Goal: Information Seeking & Learning: Learn about a topic

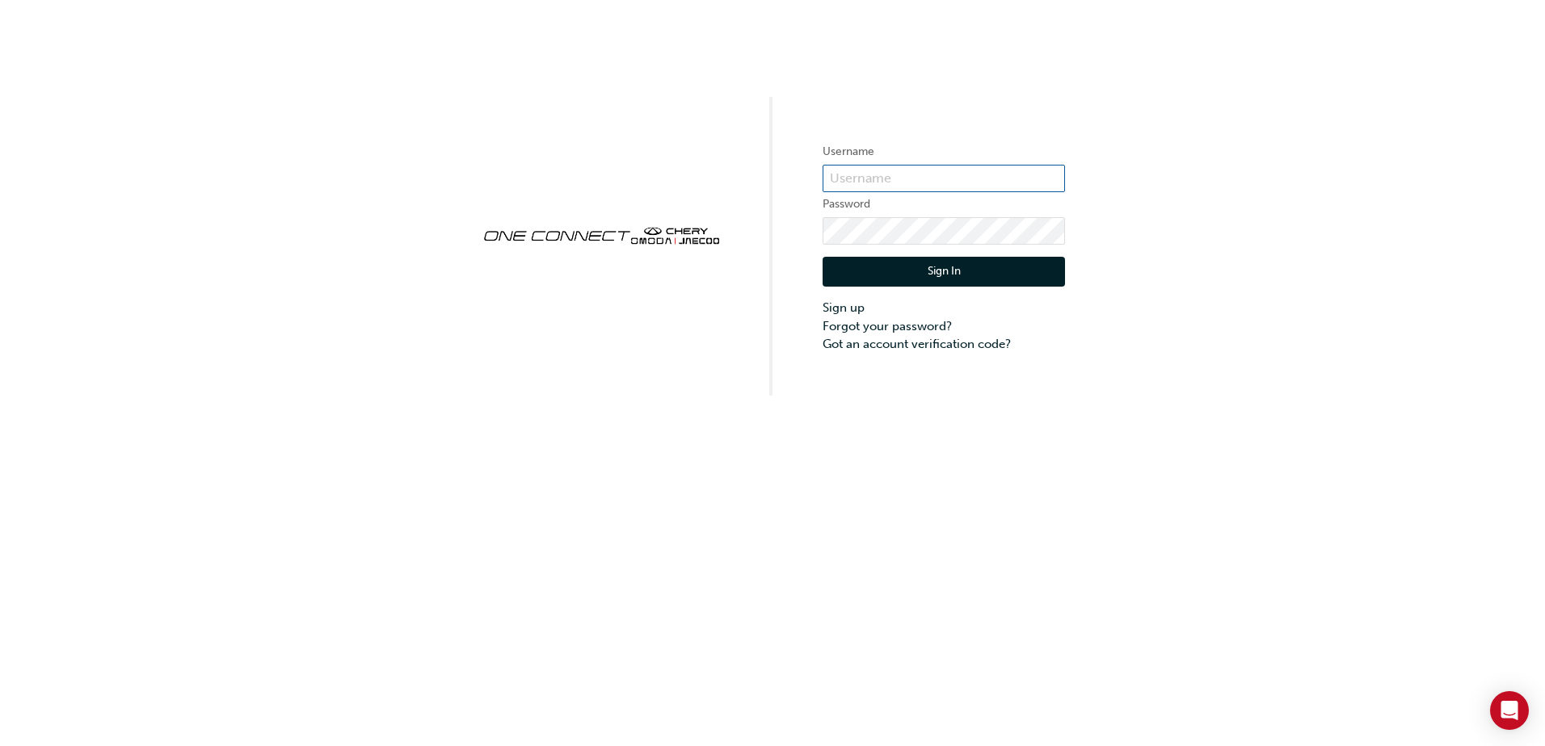
type input "OJAU259"
click at [938, 260] on button "Sign In" at bounding box center [943, 272] width 242 height 31
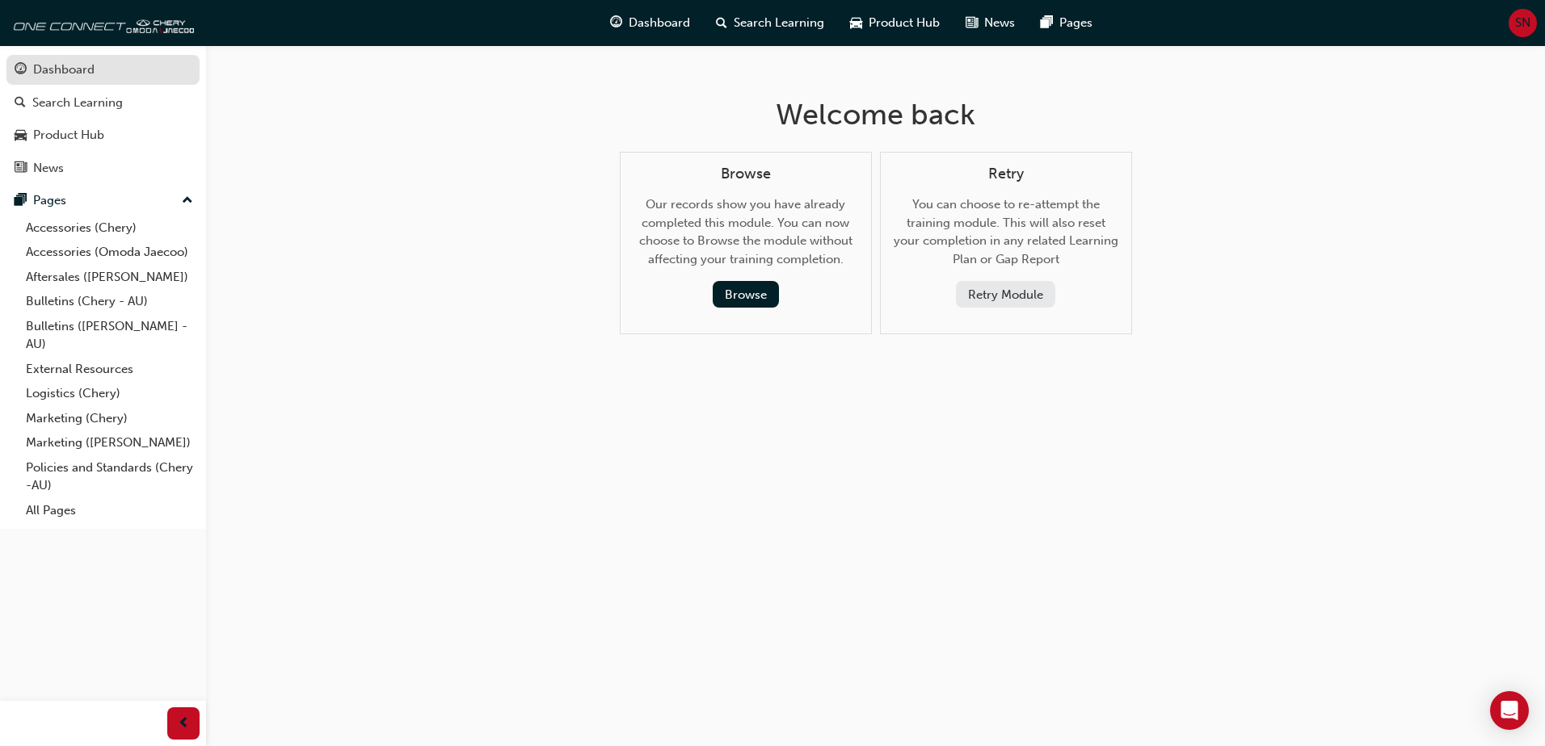
click at [74, 64] on div "Dashboard" at bounding box center [63, 70] width 61 height 19
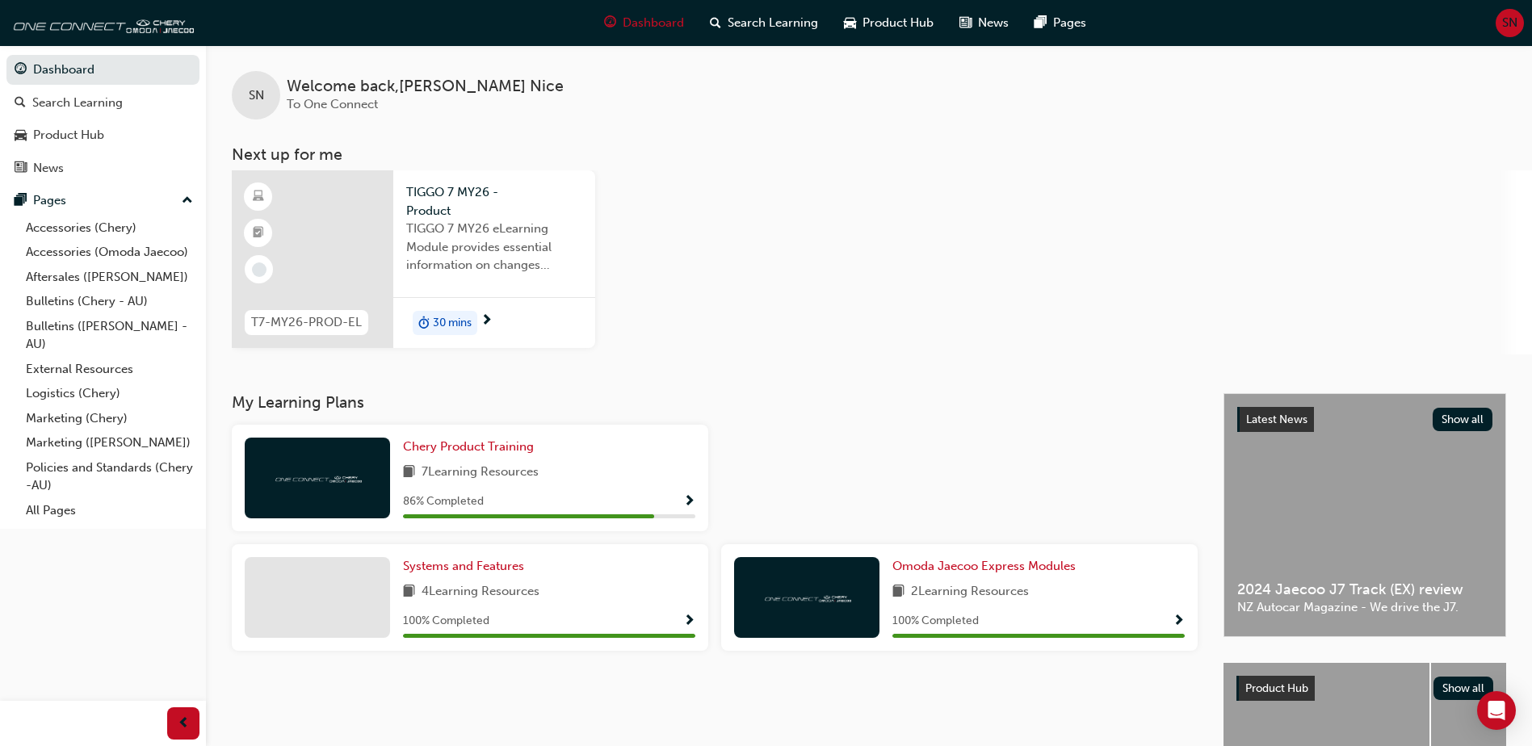
click at [312, 257] on div at bounding box center [313, 259] width 162 height 178
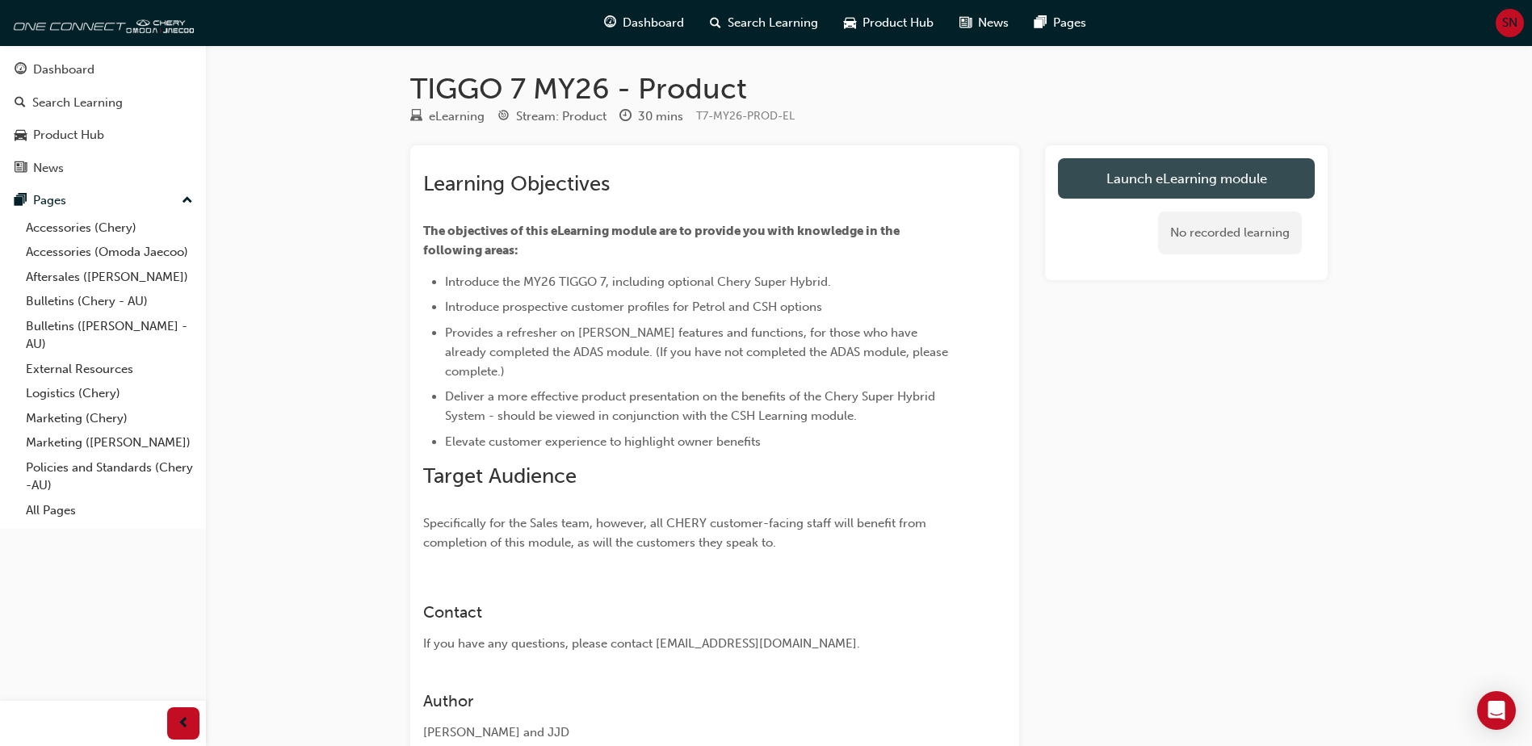
click at [1196, 183] on link "Launch eLearning module" at bounding box center [1186, 178] width 257 height 40
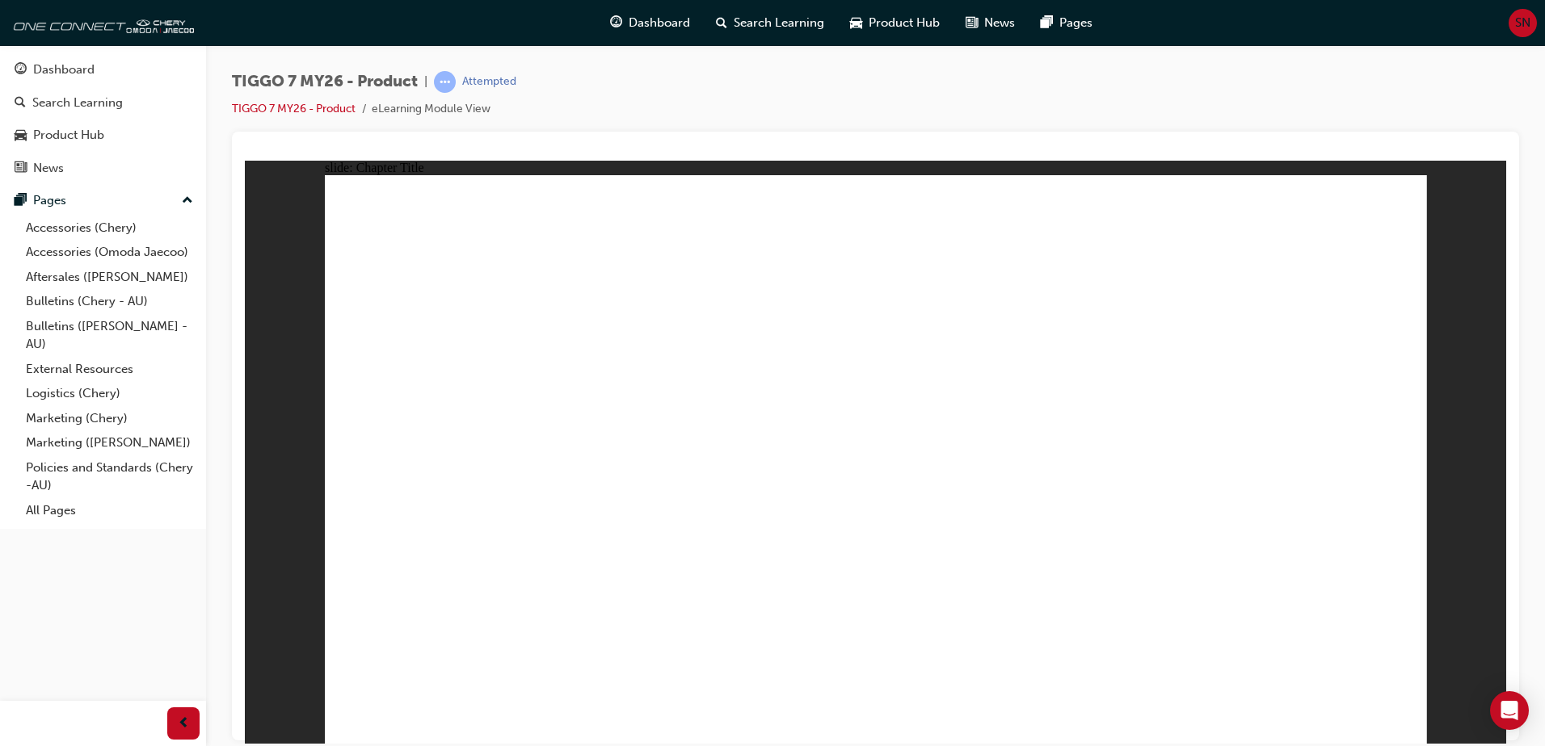
drag, startPoint x: 455, startPoint y: 718, endPoint x: 462, endPoint y: 712, distance: 9.7
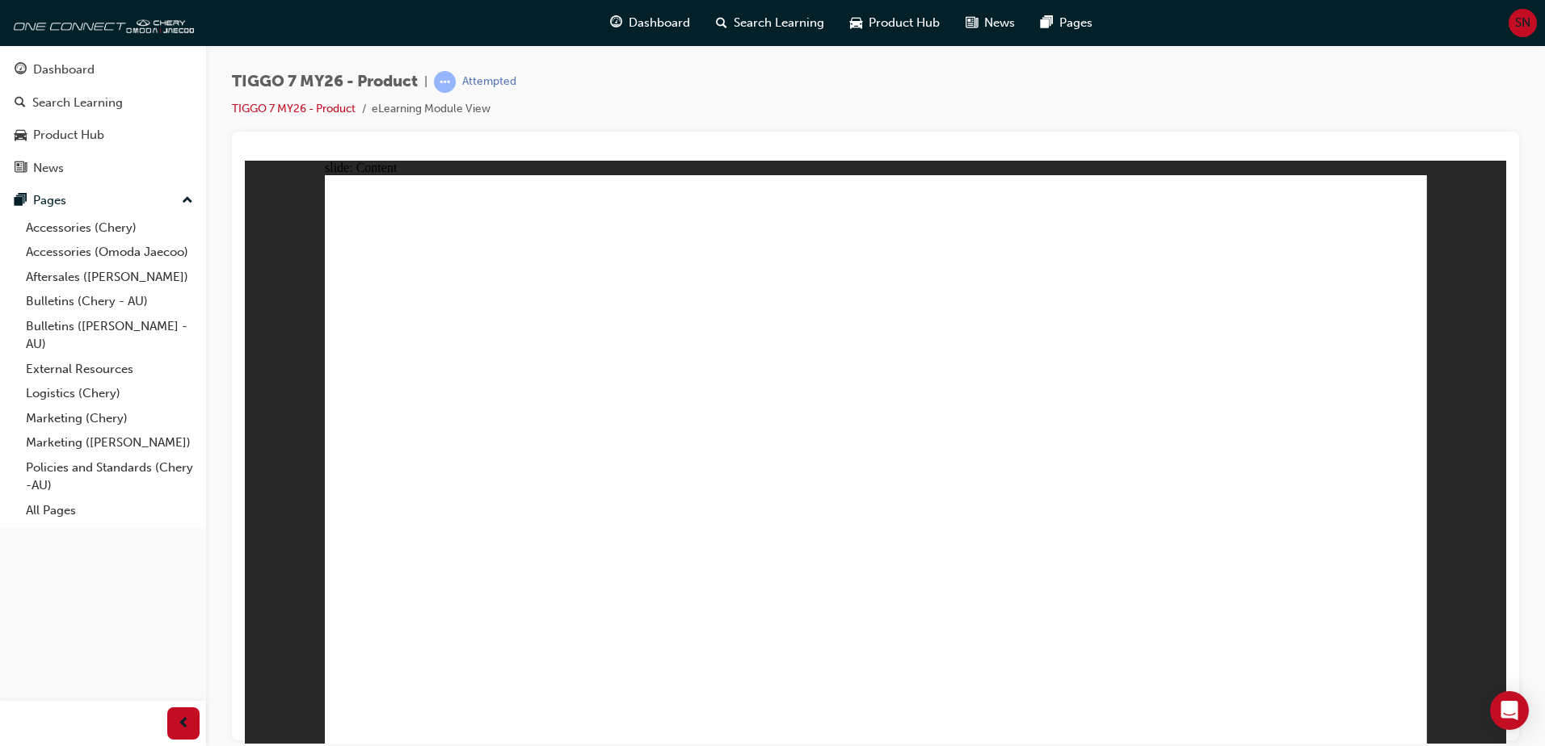
drag, startPoint x: 1101, startPoint y: 439, endPoint x: 1175, endPoint y: 443, distance: 73.6
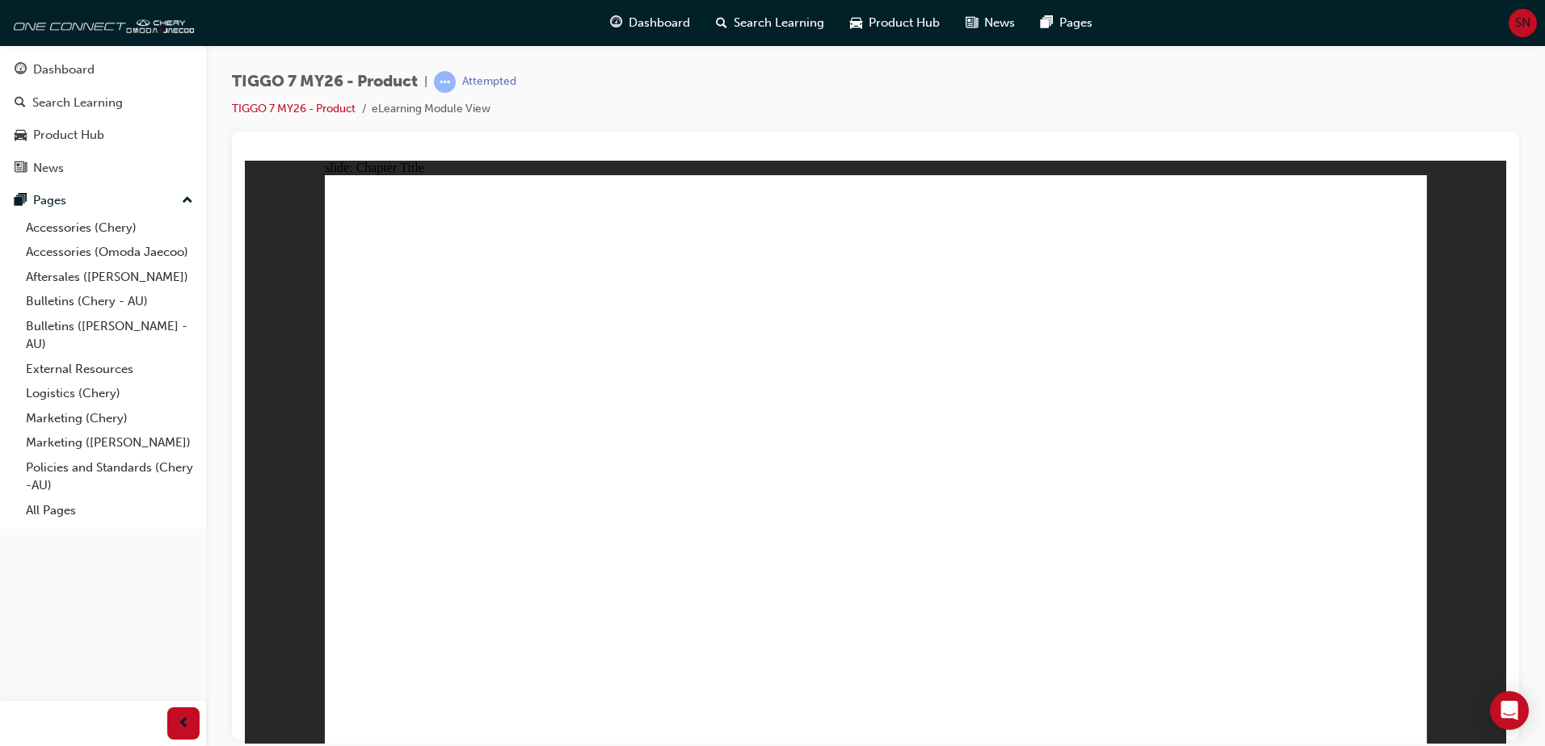
drag, startPoint x: 733, startPoint y: 339, endPoint x: 767, endPoint y: 347, distance: 33.9
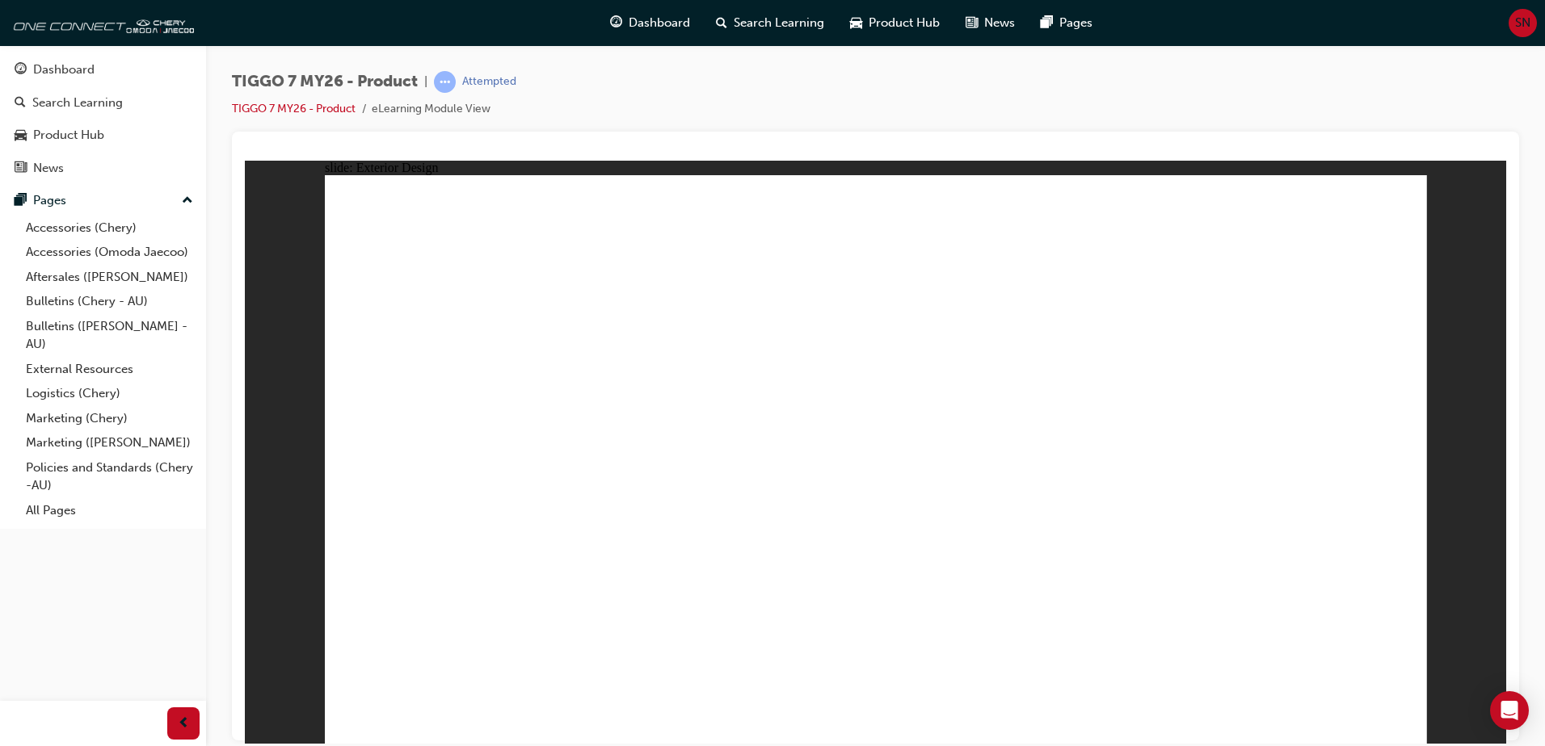
drag, startPoint x: 823, startPoint y: 556, endPoint x: 858, endPoint y: 557, distance: 34.7
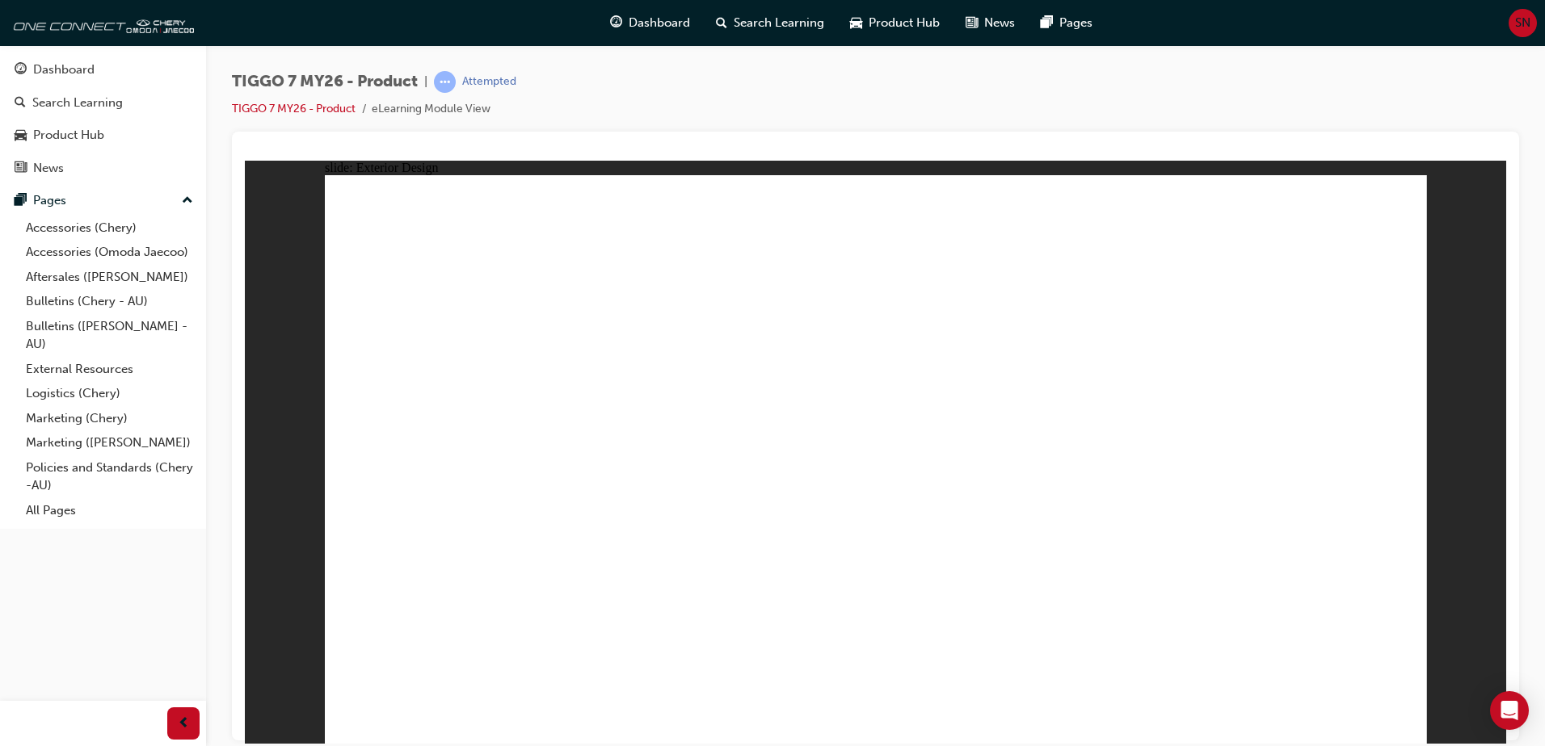
drag, startPoint x: 554, startPoint y: 289, endPoint x: 893, endPoint y: 326, distance: 341.3
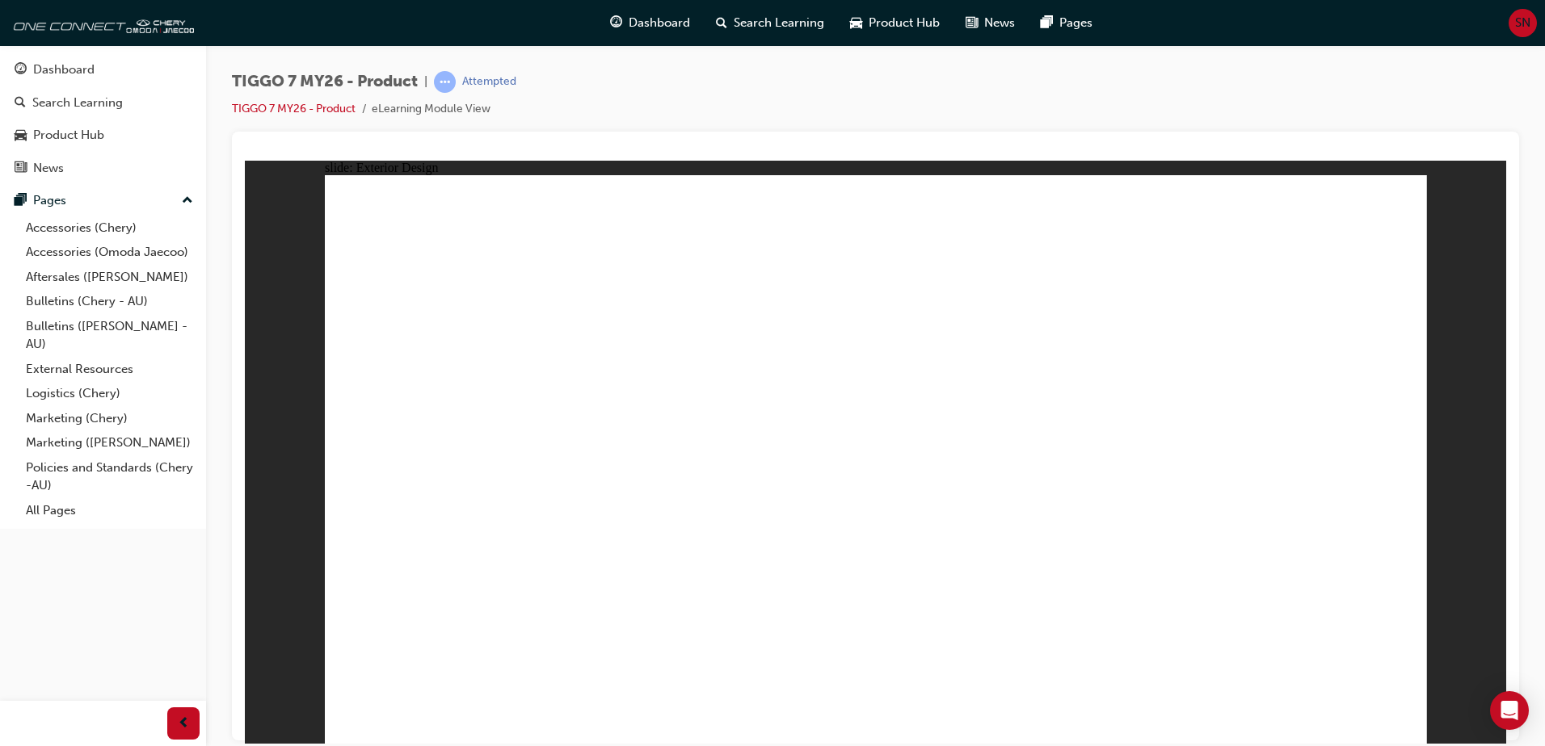
drag, startPoint x: 792, startPoint y: 540, endPoint x: 728, endPoint y: 535, distance: 64.9
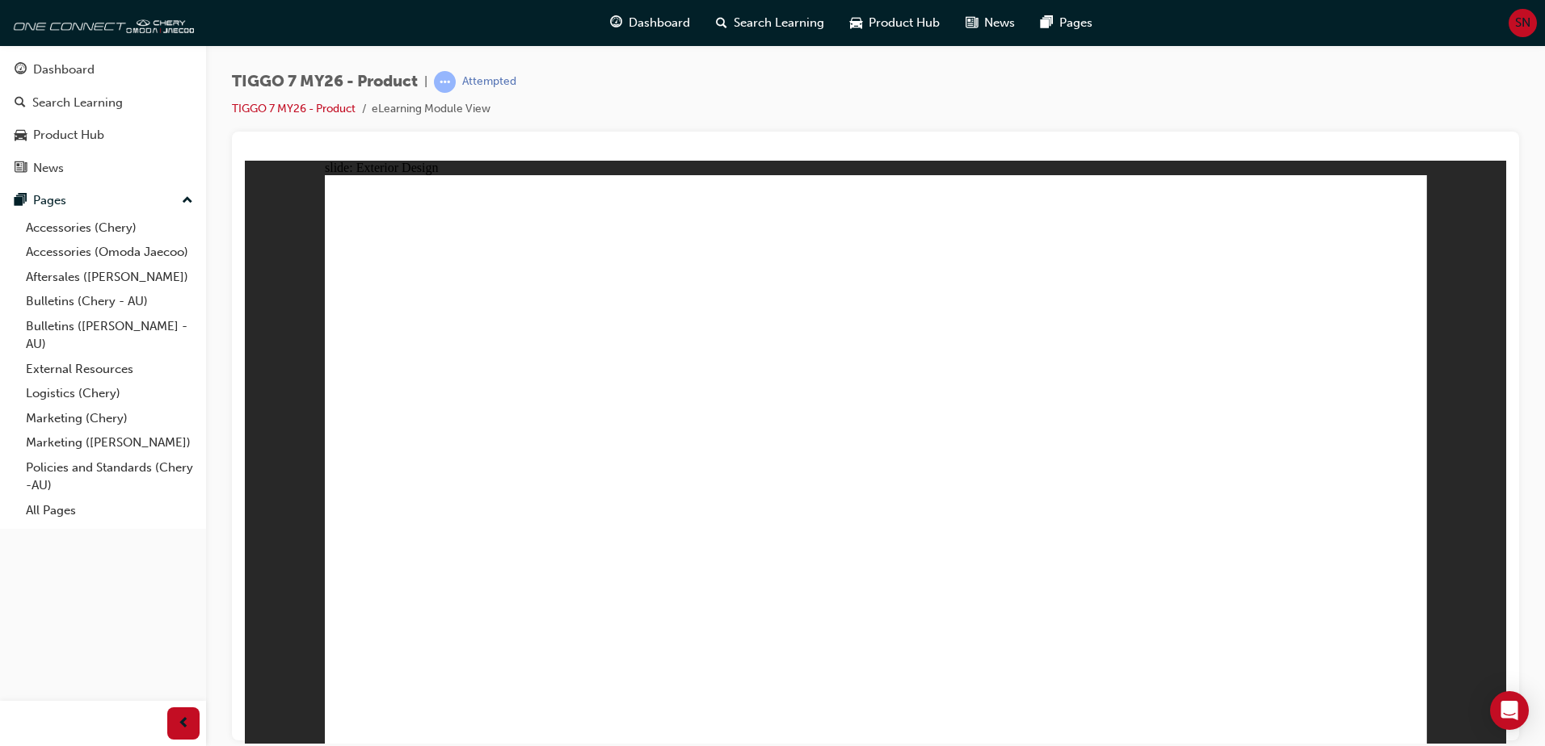
drag, startPoint x: 545, startPoint y: 322, endPoint x: 533, endPoint y: 366, distance: 45.3
drag, startPoint x: 761, startPoint y: 435, endPoint x: 969, endPoint y: 431, distance: 208.5
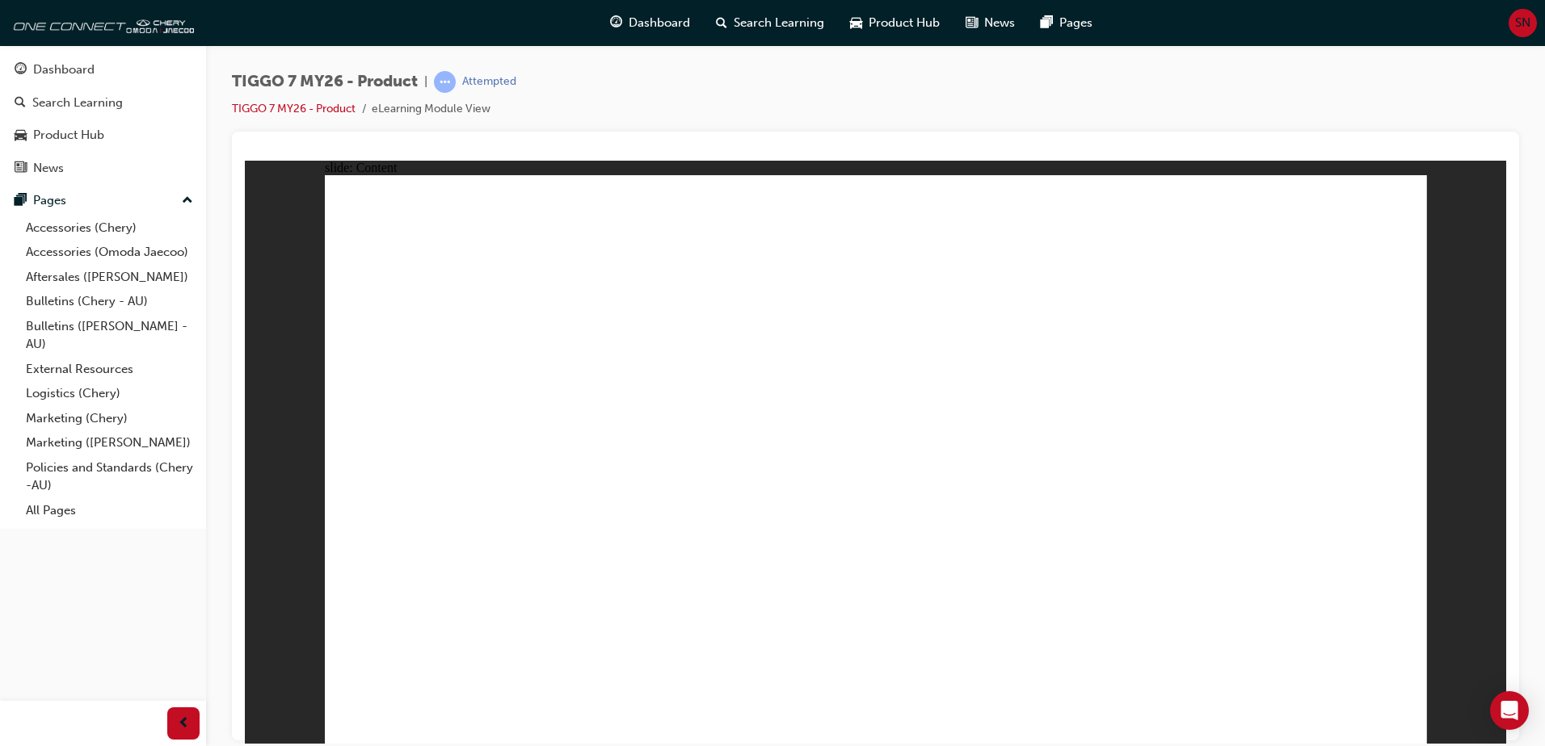
drag, startPoint x: 670, startPoint y: 422, endPoint x: 679, endPoint y: 422, distance: 8.9
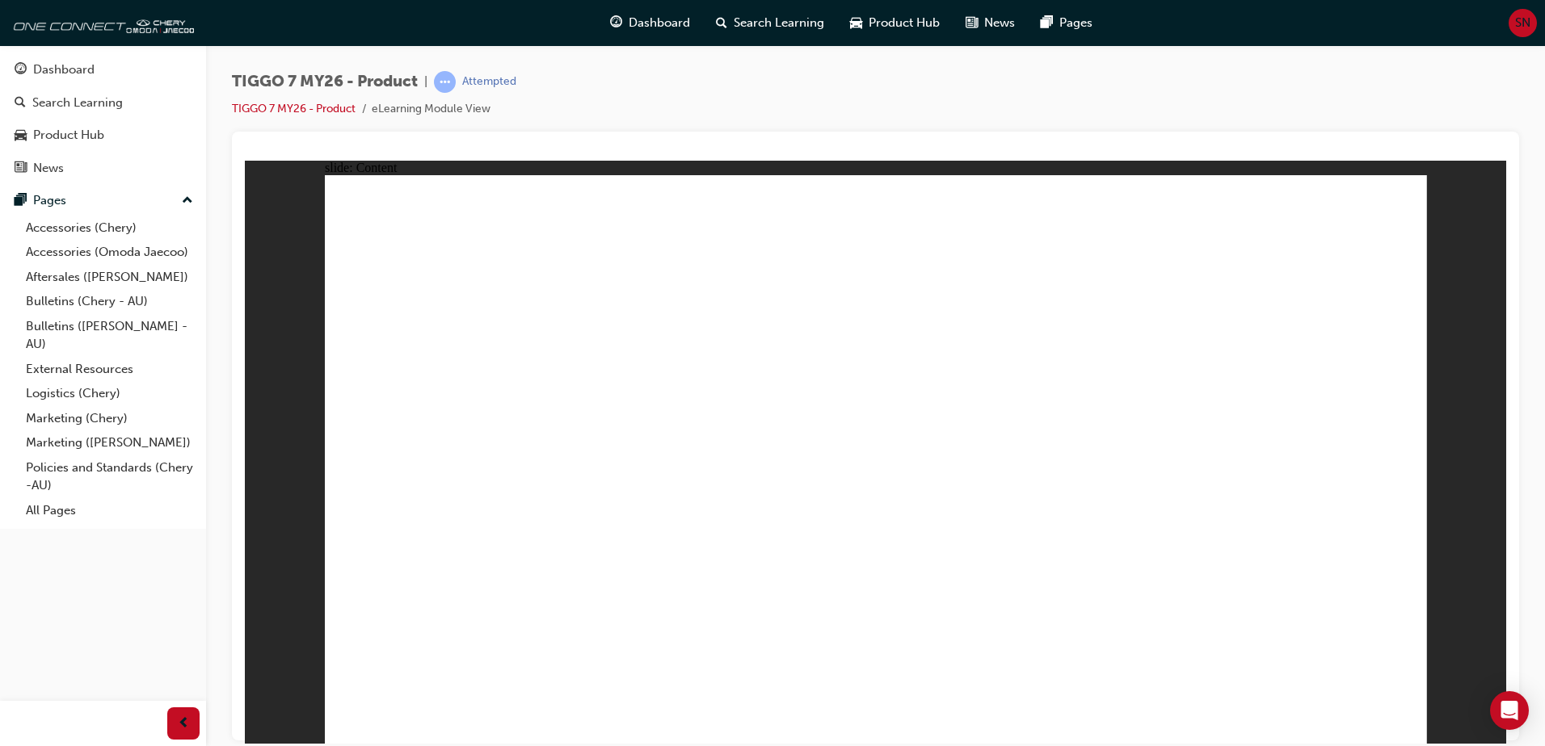
drag, startPoint x: 807, startPoint y: 540, endPoint x: 912, endPoint y: 548, distance: 105.3
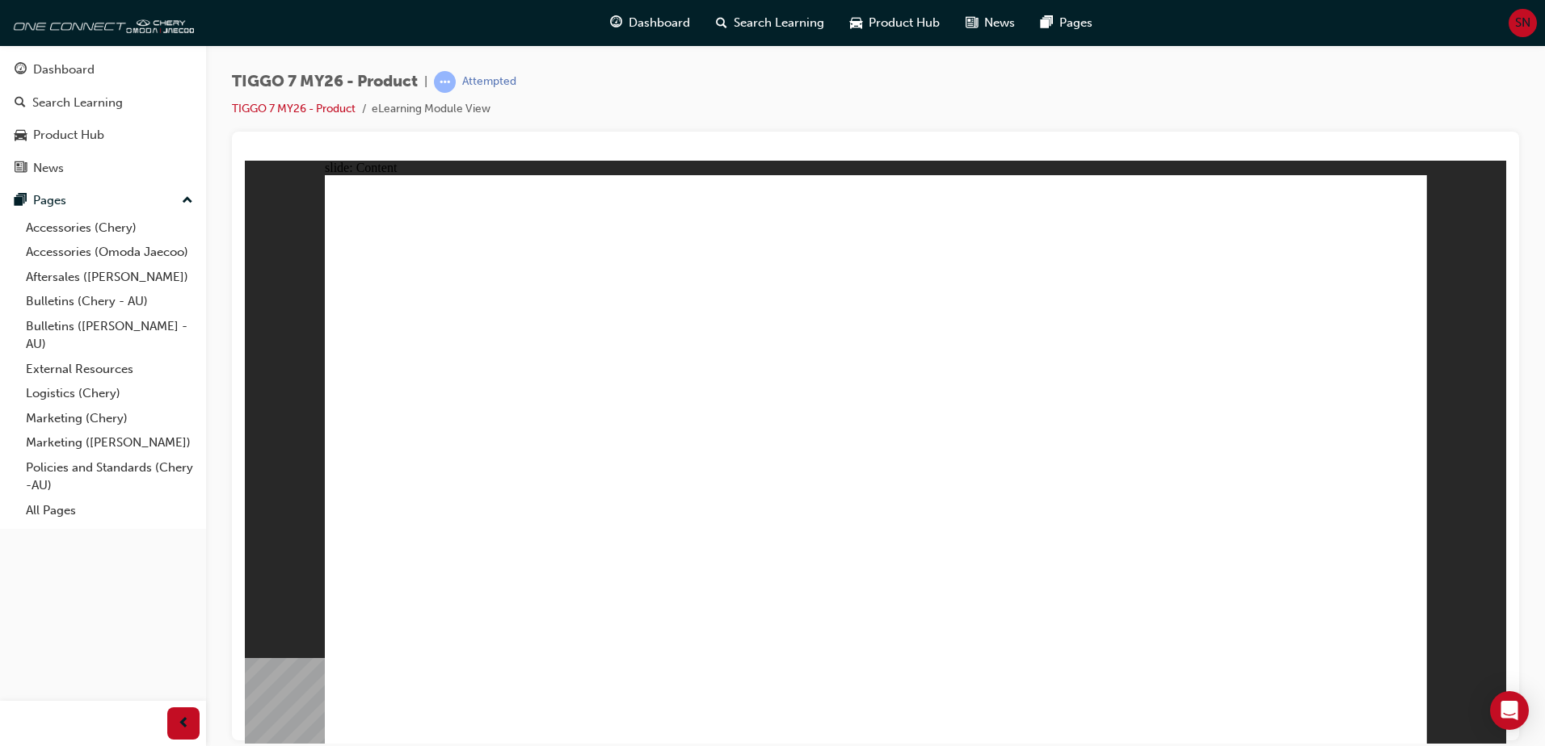
drag, startPoint x: 596, startPoint y: 513, endPoint x: 629, endPoint y: 481, distance: 45.7
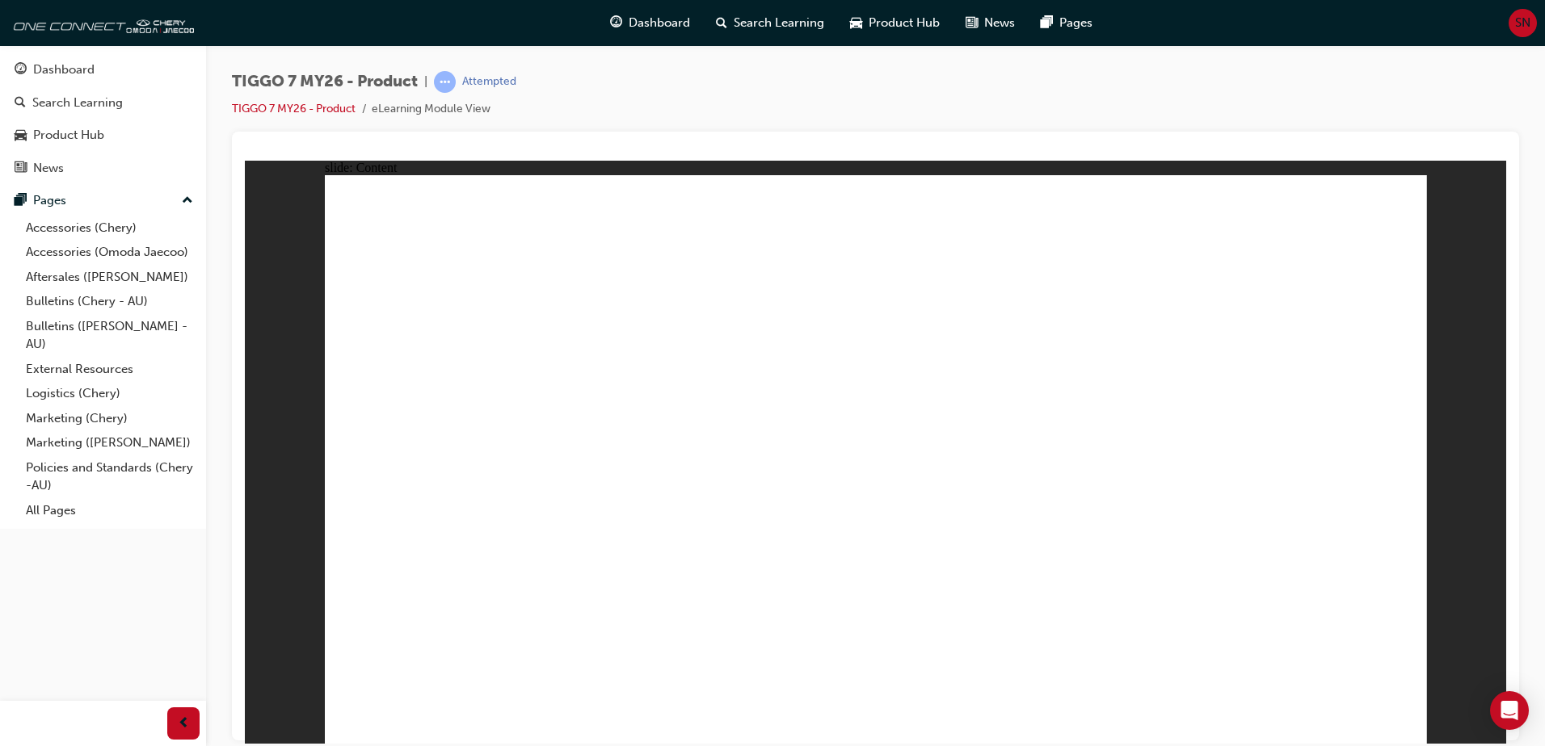
drag, startPoint x: 1070, startPoint y: 335, endPoint x: 973, endPoint y: 309, distance: 100.5
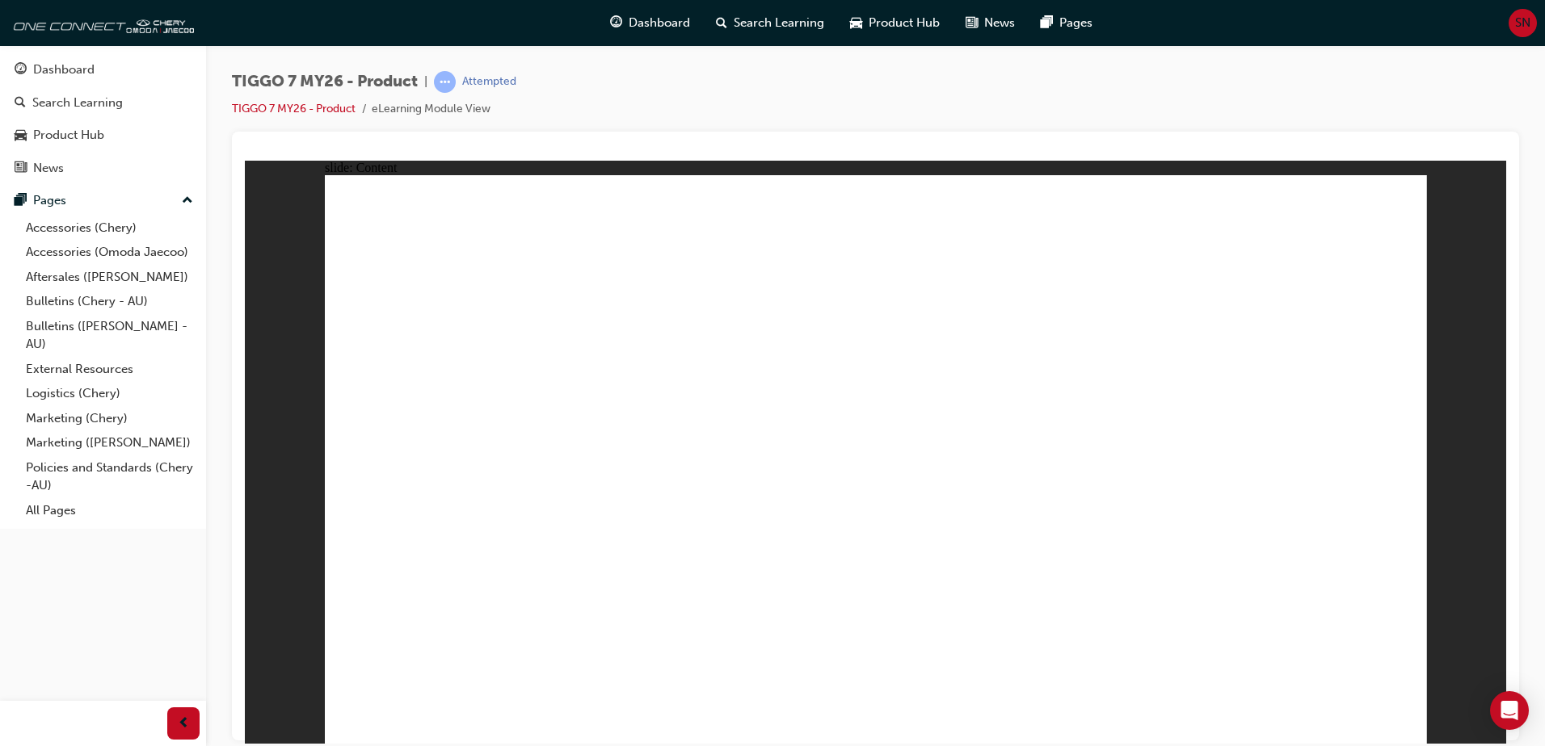
drag, startPoint x: 779, startPoint y: 518, endPoint x: 1162, endPoint y: 694, distance: 421.5
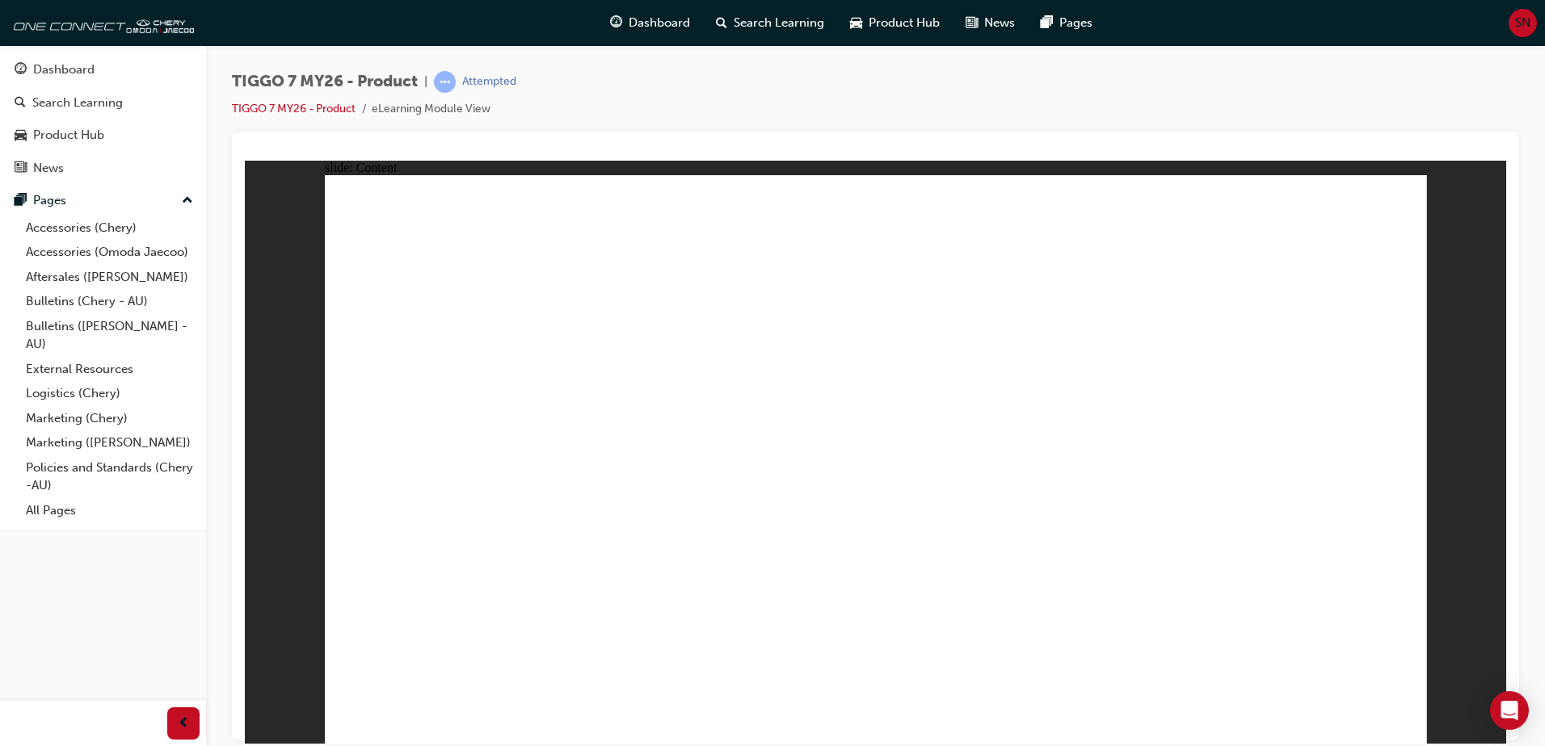
drag, startPoint x: 553, startPoint y: 460, endPoint x: 981, endPoint y: 624, distance: 458.9
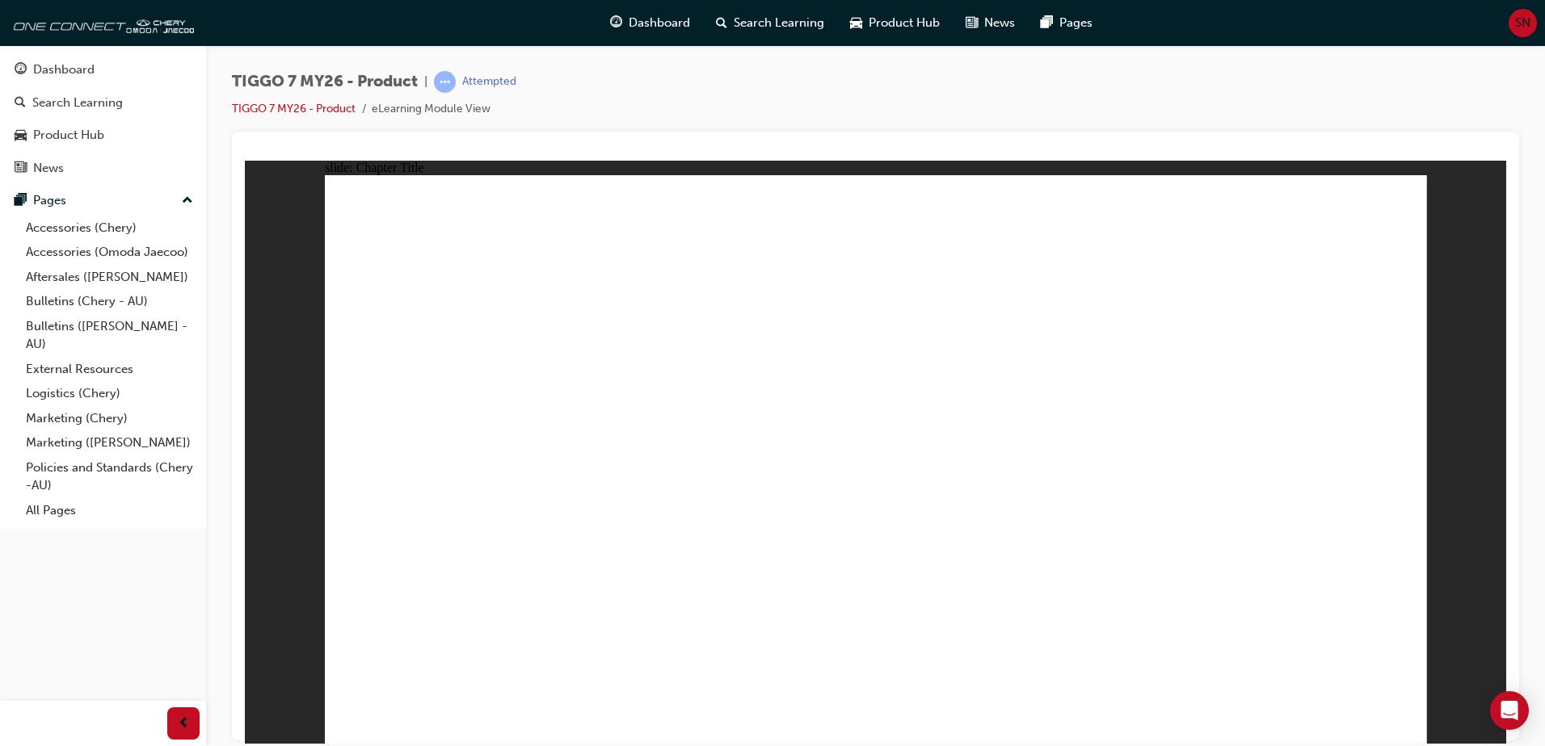
drag, startPoint x: 1025, startPoint y: 234, endPoint x: 1054, endPoint y: 486, distance: 253.7
drag, startPoint x: 1146, startPoint y: 344, endPoint x: 850, endPoint y: 478, distance: 325.4
drag, startPoint x: 1288, startPoint y: 225, endPoint x: 1095, endPoint y: 473, distance: 314.8
drag, startPoint x: 838, startPoint y: 234, endPoint x: 1305, endPoint y: 490, distance: 532.5
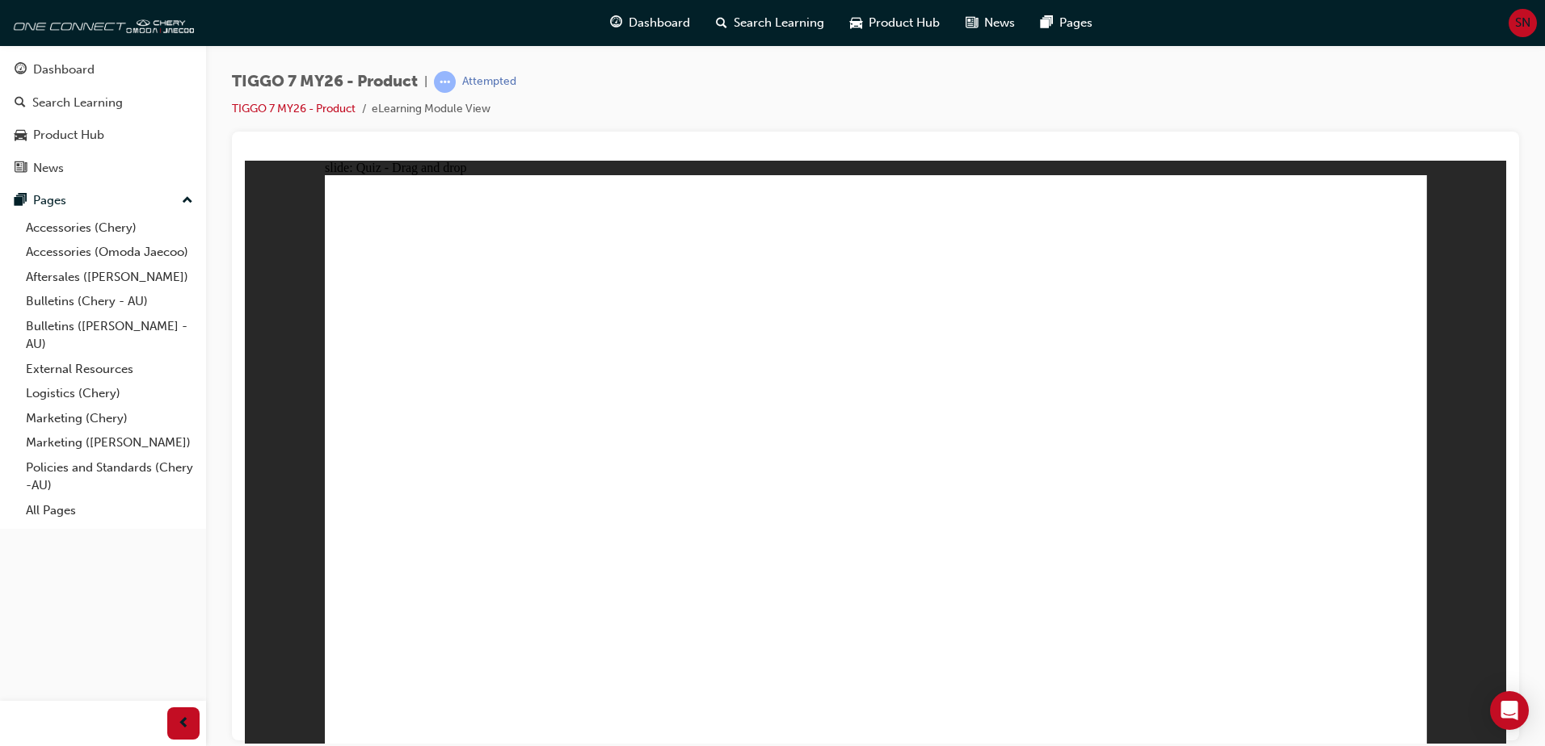
drag, startPoint x: 965, startPoint y: 353, endPoint x: 683, endPoint y: 490, distance: 313.6
drag, startPoint x: 1103, startPoint y: 236, endPoint x: 490, endPoint y: 490, distance: 663.1
drag, startPoint x: 886, startPoint y: 301, endPoint x: 923, endPoint y: 511, distance: 213.3
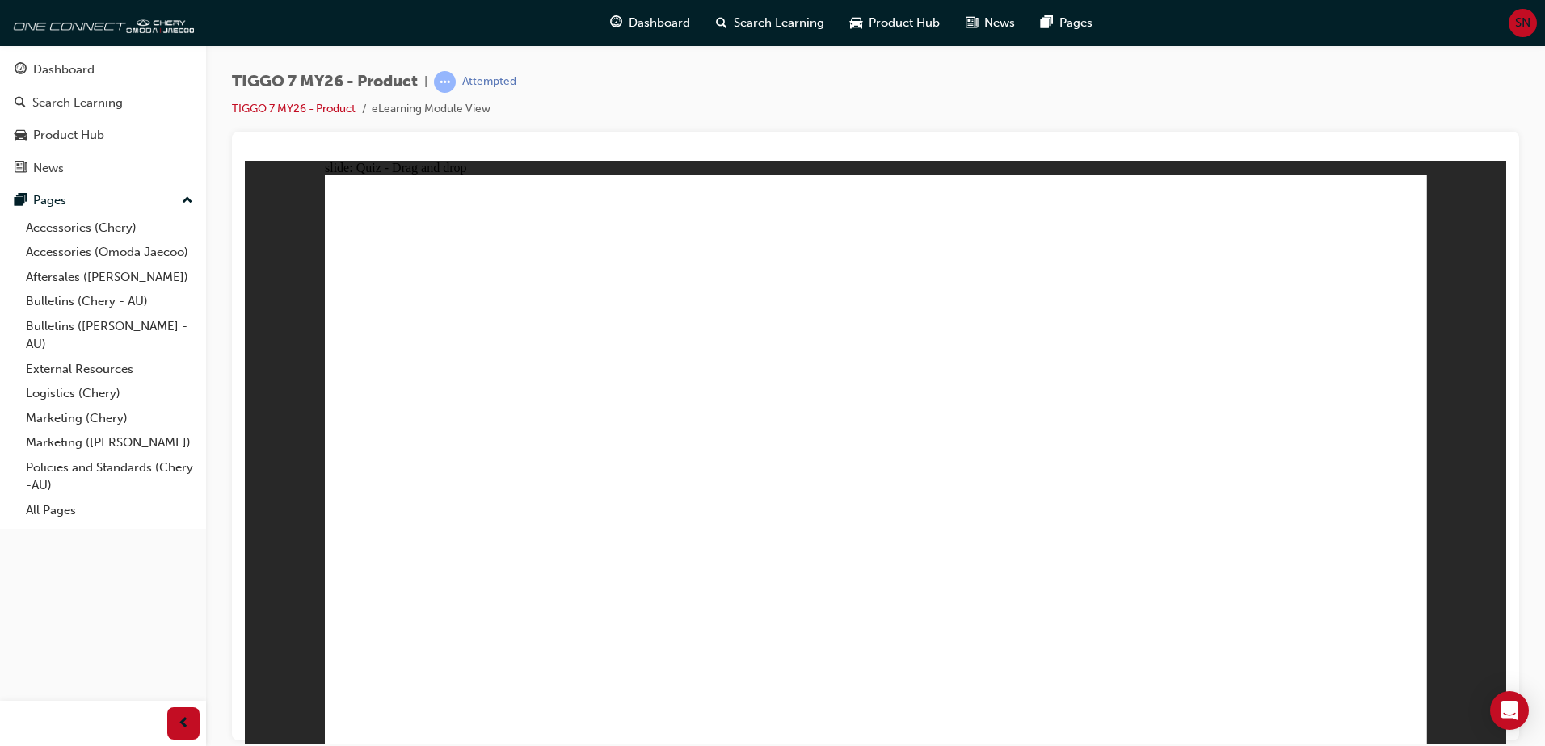
drag, startPoint x: 867, startPoint y: 506, endPoint x: 431, endPoint y: 504, distance: 436.2
drag, startPoint x: 1287, startPoint y: 317, endPoint x: 902, endPoint y: 523, distance: 436.2
drag, startPoint x: 1083, startPoint y: 297, endPoint x: 473, endPoint y: 566, distance: 666.6
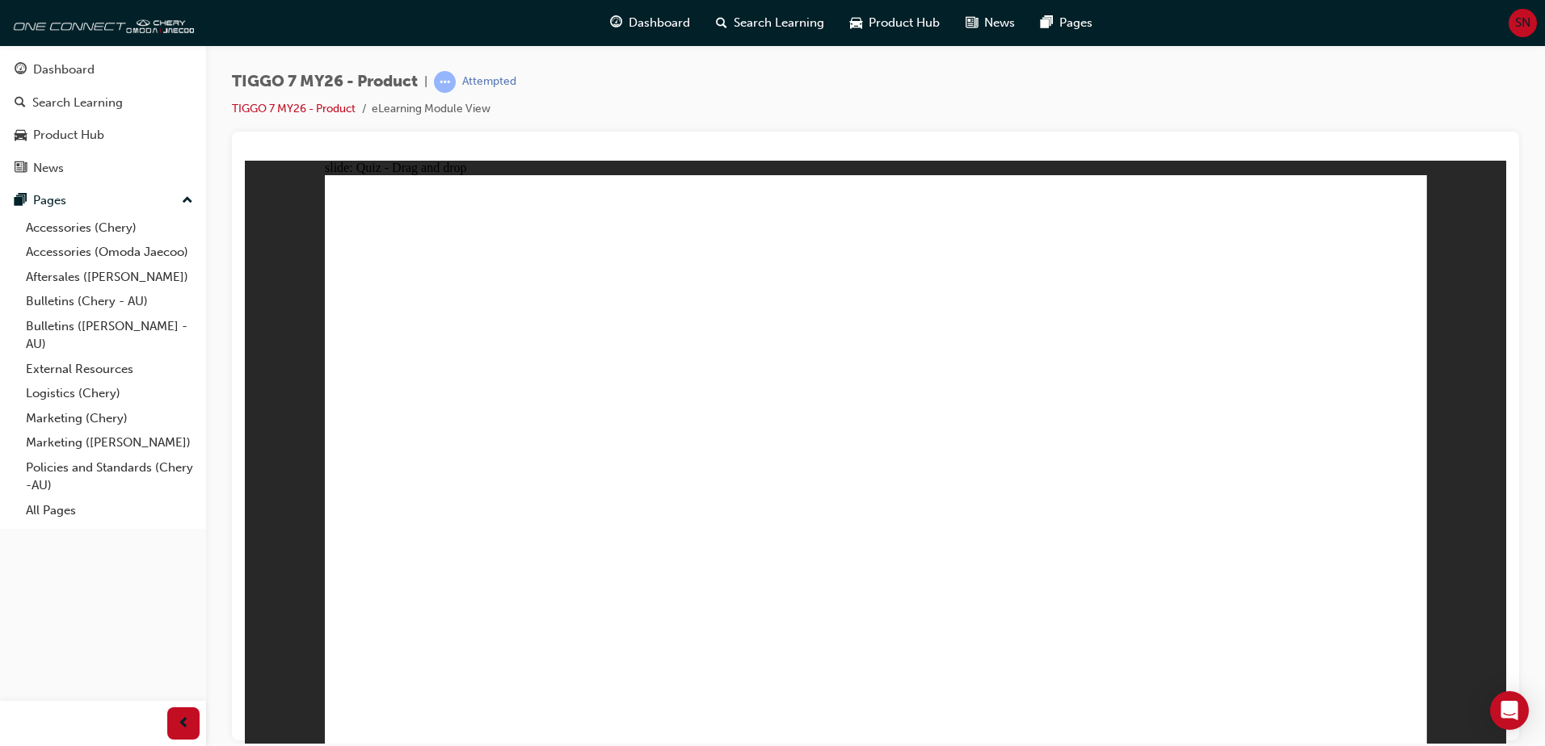
drag, startPoint x: 864, startPoint y: 232, endPoint x: 912, endPoint y: 544, distance: 316.4
drag, startPoint x: 980, startPoint y: 283, endPoint x: 957, endPoint y: 552, distance: 269.9
drag, startPoint x: 1329, startPoint y: 277, endPoint x: 912, endPoint y: 569, distance: 509.2
drag, startPoint x: 1092, startPoint y: 326, endPoint x: 1170, endPoint y: 524, distance: 213.3
drag, startPoint x: 864, startPoint y: 283, endPoint x: 449, endPoint y: 527, distance: 481.3
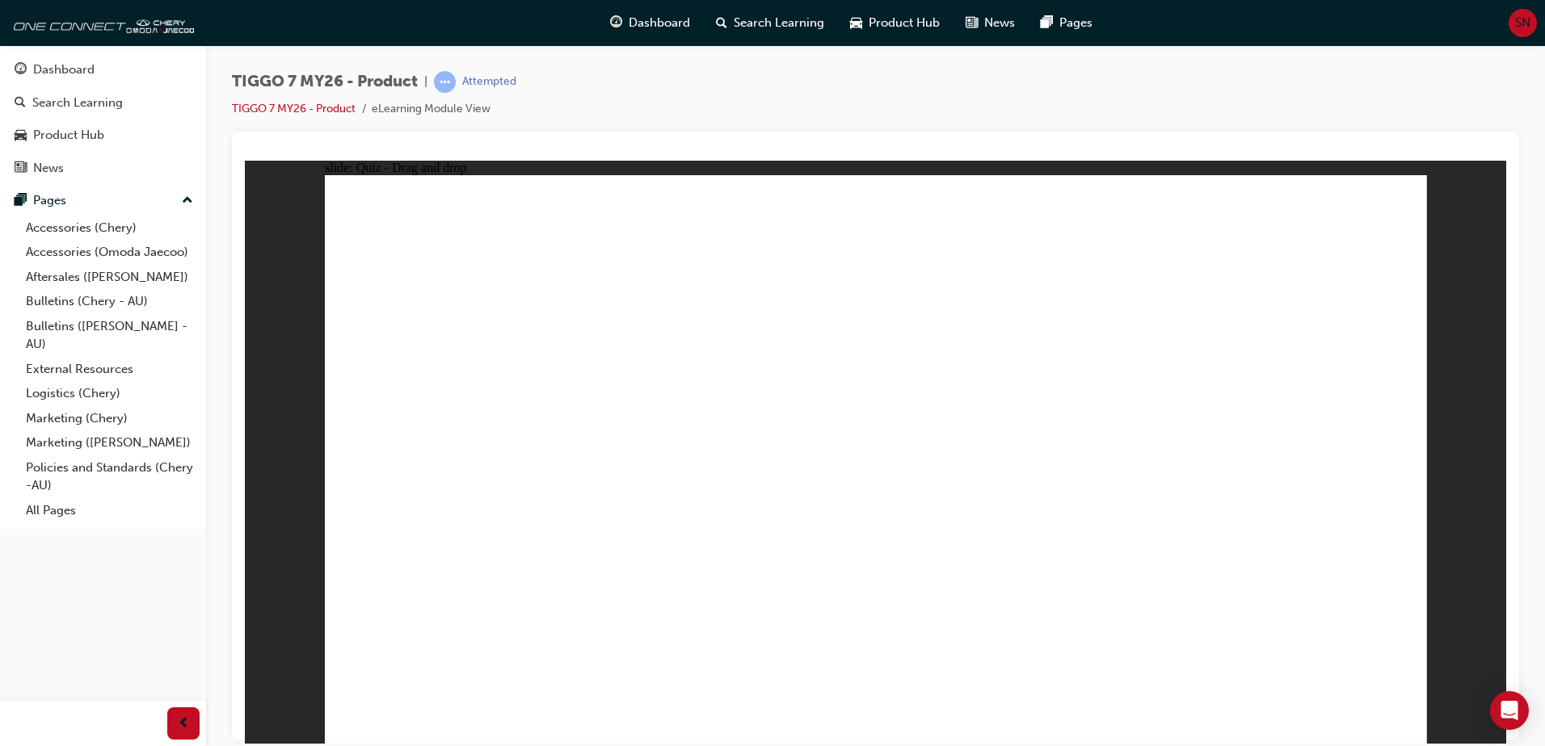
drag, startPoint x: 977, startPoint y: 231, endPoint x: 552, endPoint y: 522, distance: 515.6
drag, startPoint x: 981, startPoint y: 329, endPoint x: 648, endPoint y: 532, distance: 390.1
drag, startPoint x: 1095, startPoint y: 231, endPoint x: 727, endPoint y: 529, distance: 473.2
drag, startPoint x: 1074, startPoint y: 280, endPoint x: 425, endPoint y: 556, distance: 705.5
drag, startPoint x: 1225, startPoint y: 232, endPoint x: 553, endPoint y: 557, distance: 745.7
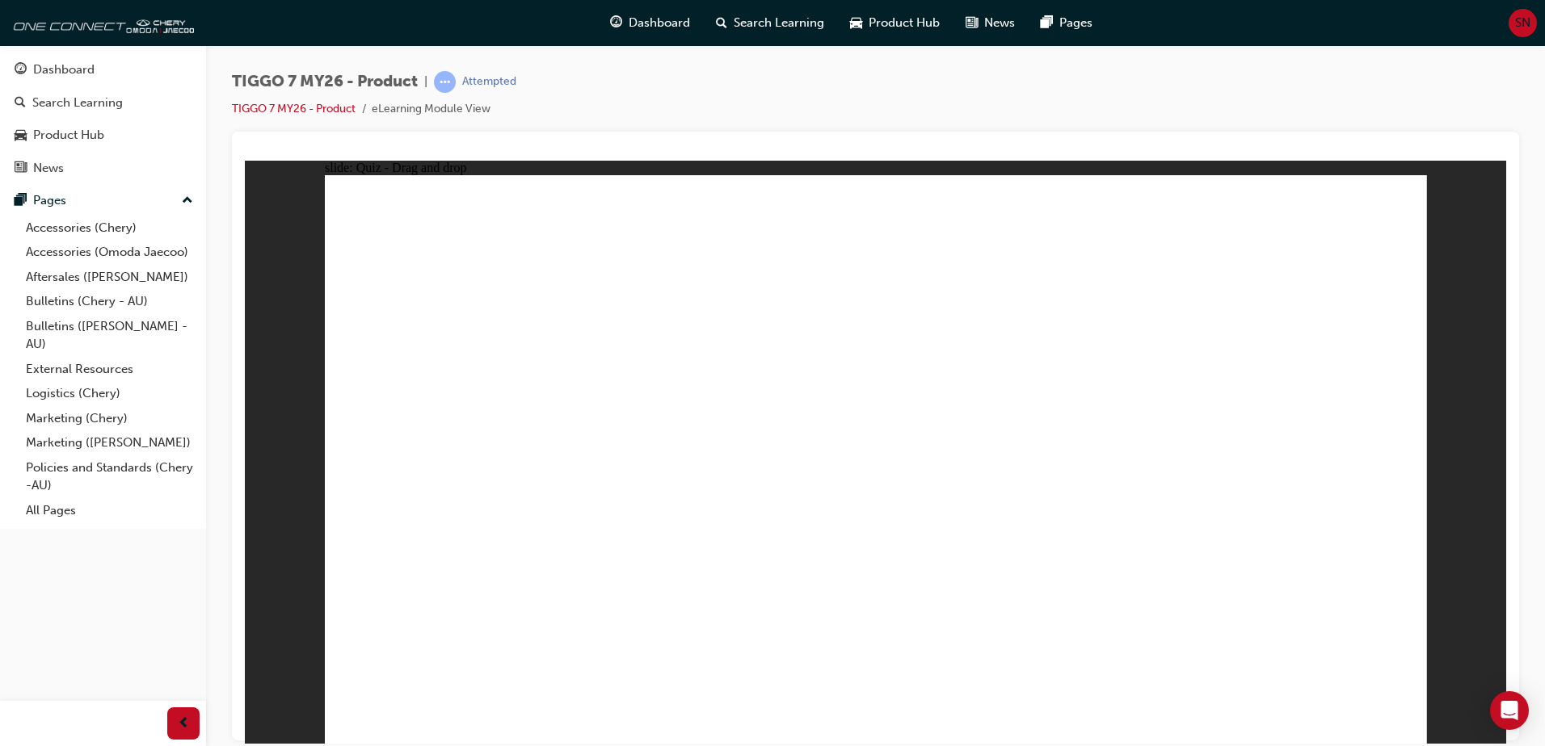
drag, startPoint x: 1307, startPoint y: 232, endPoint x: 620, endPoint y: 553, distance: 758.9
drag, startPoint x: 1221, startPoint y: 284, endPoint x: 738, endPoint y: 557, distance: 553.8
drag, startPoint x: 1217, startPoint y: 328, endPoint x: 742, endPoint y: 582, distance: 538.1
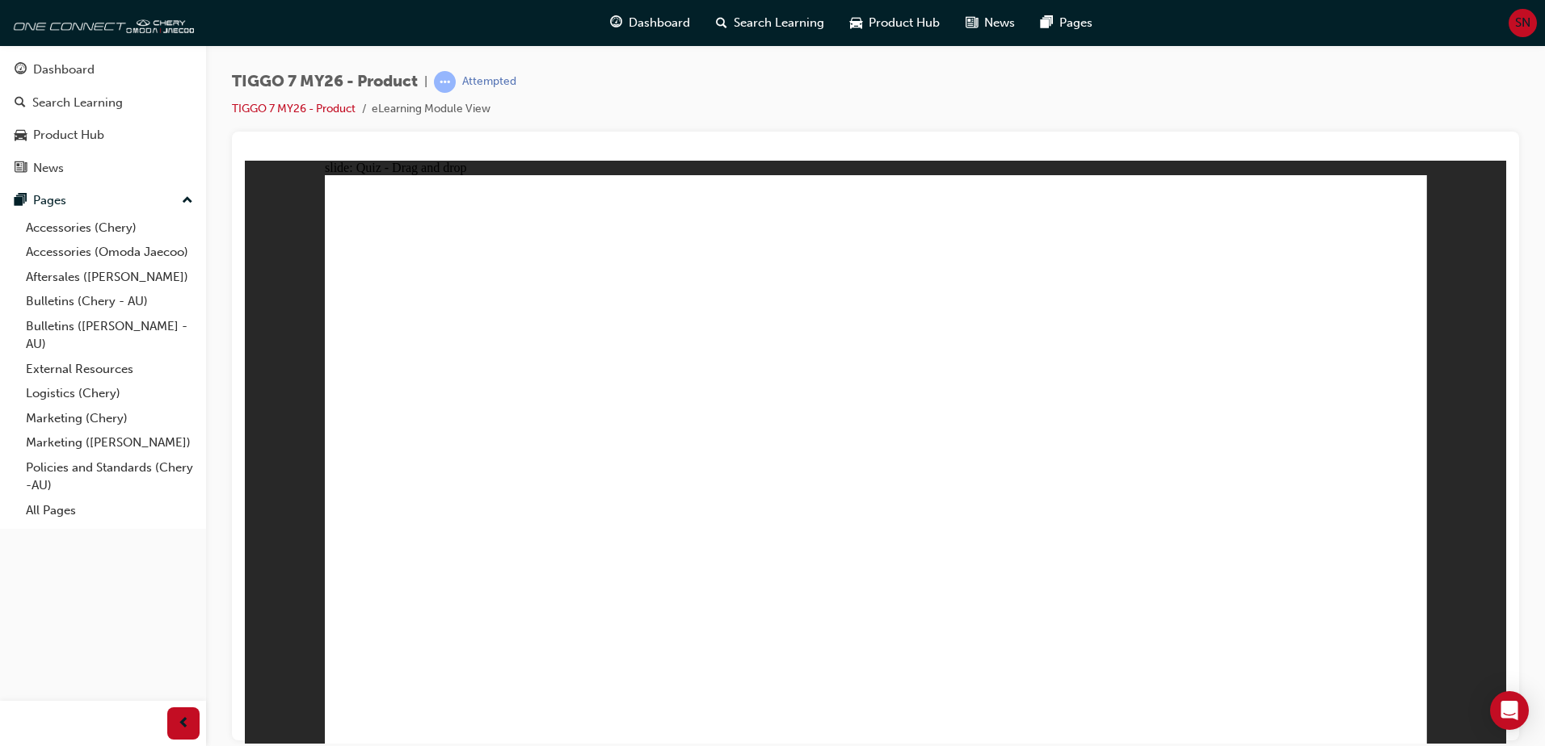
drag, startPoint x: 1330, startPoint y: 305, endPoint x: 1062, endPoint y: 457, distance: 308.2
drag, startPoint x: 1098, startPoint y: 280, endPoint x: 588, endPoint y: 457, distance: 539.5
drag, startPoint x: 843, startPoint y: 287, endPoint x: 532, endPoint y: 507, distance: 381.9
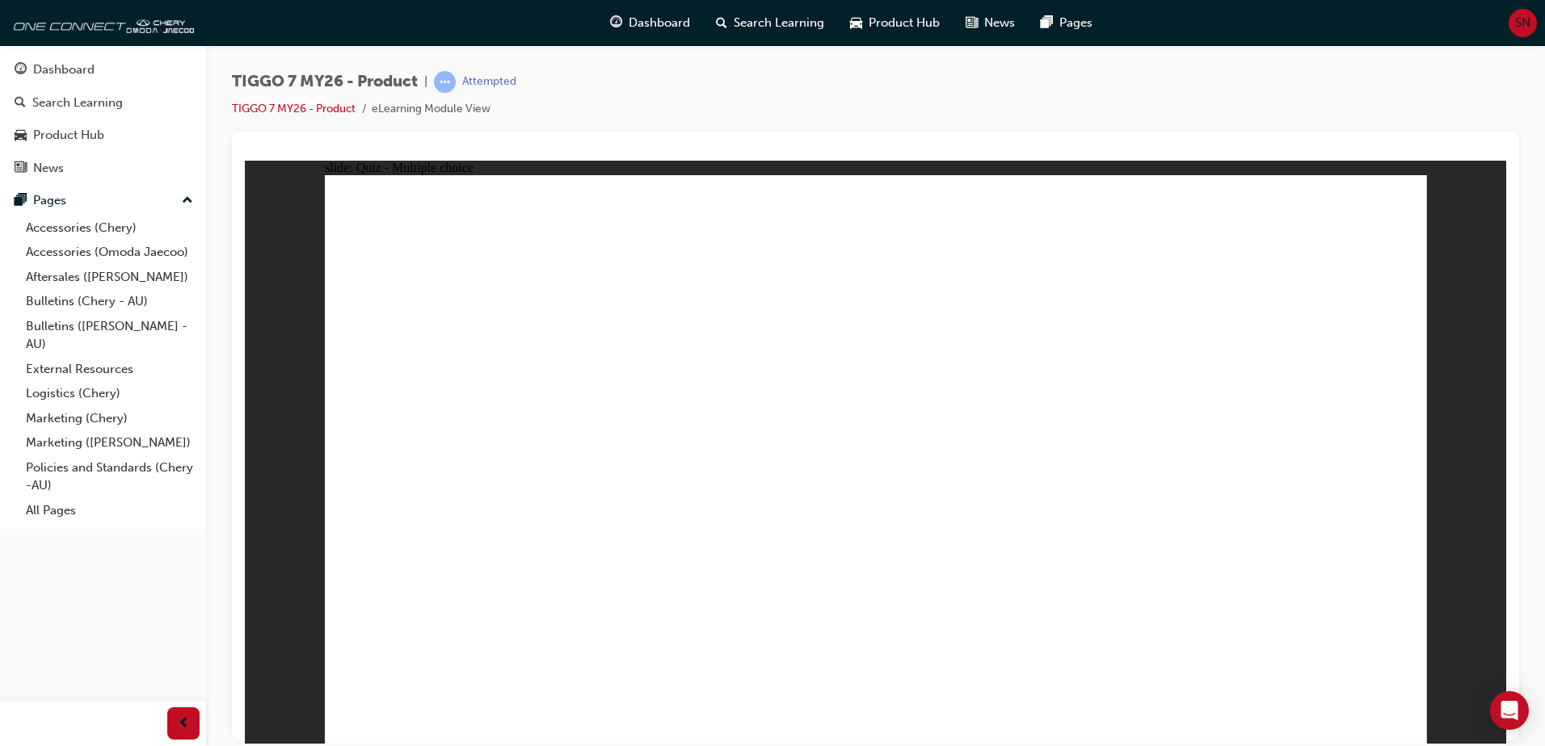
radio input "true"
drag, startPoint x: 913, startPoint y: 235, endPoint x: 993, endPoint y: 511, distance: 286.8
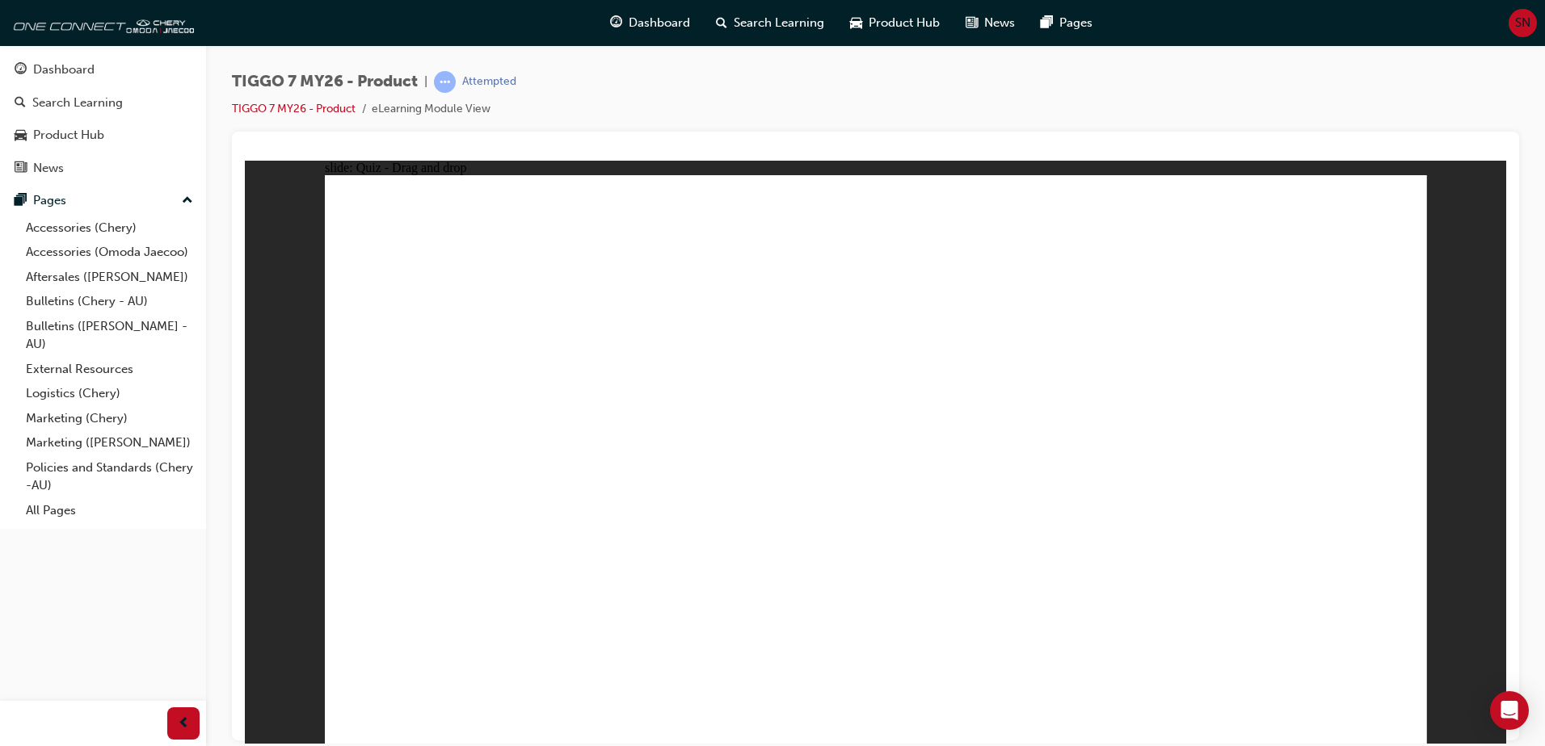
drag, startPoint x: 843, startPoint y: 267, endPoint x: 929, endPoint y: 492, distance: 241.1
drag, startPoint x: 1074, startPoint y: 239, endPoint x: 946, endPoint y: 540, distance: 327.2
drag, startPoint x: 1106, startPoint y: 265, endPoint x: 1152, endPoint y: 521, distance: 260.2
drag, startPoint x: 1044, startPoint y: 312, endPoint x: 885, endPoint y: 560, distance: 295.1
drag, startPoint x: 1256, startPoint y: 242, endPoint x: 1095, endPoint y: 545, distance: 344.0
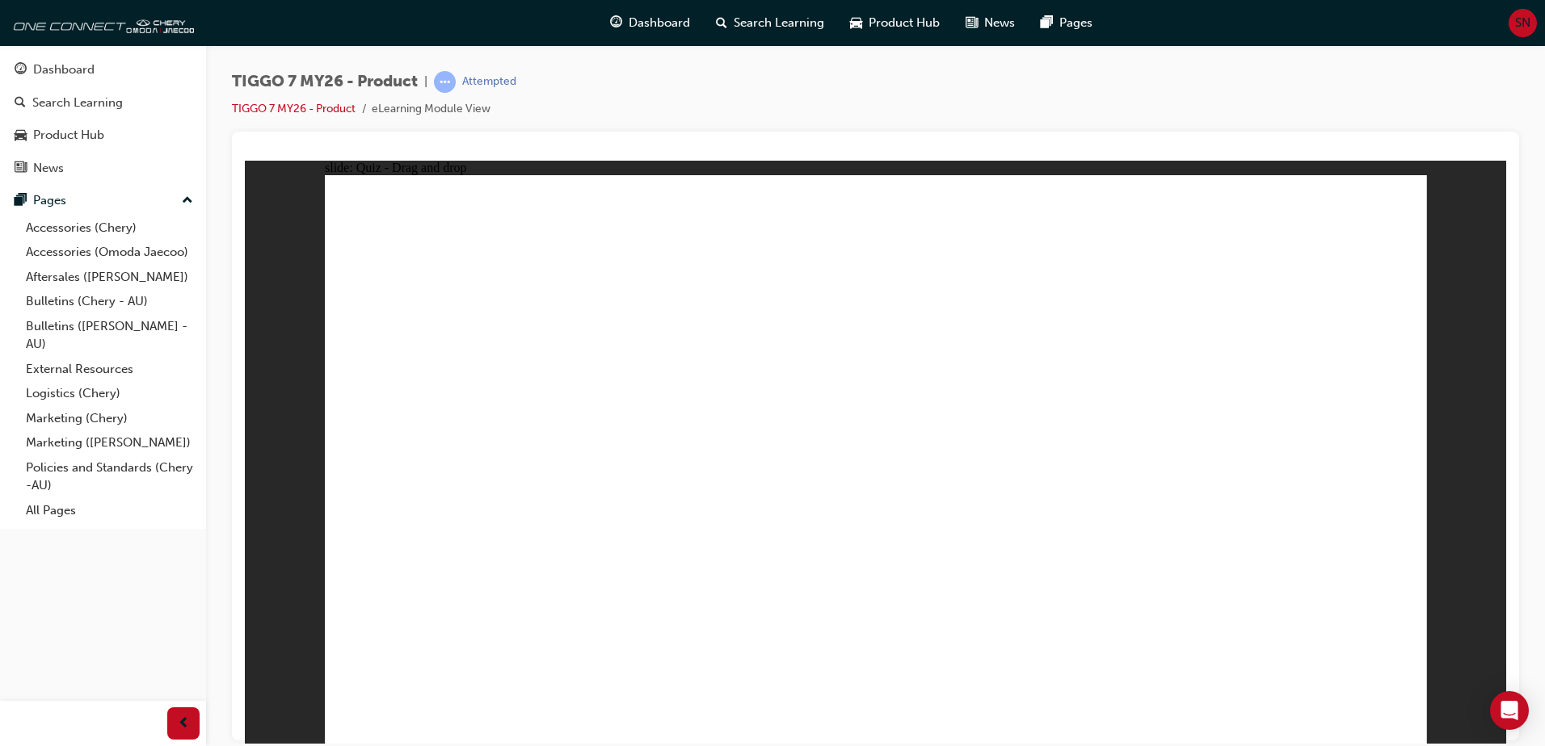
drag, startPoint x: 1234, startPoint y: 280, endPoint x: 1032, endPoint y: 596, distance: 375.3
radio input "true"
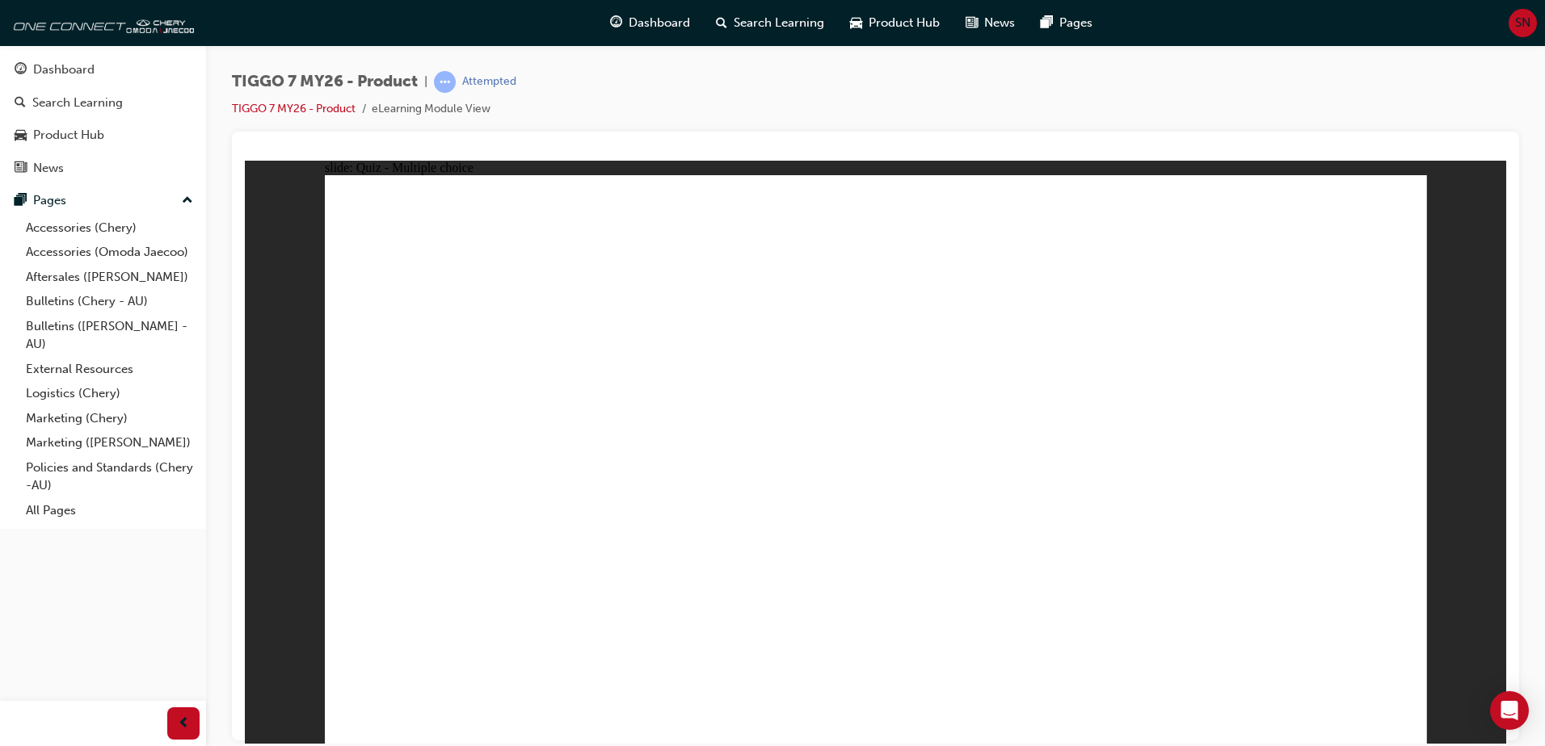
drag, startPoint x: 816, startPoint y: 219, endPoint x: 439, endPoint y: 465, distance: 449.9
drag, startPoint x: 1073, startPoint y: 223, endPoint x: 790, endPoint y: 451, distance: 363.1
drag, startPoint x: 1159, startPoint y: 333, endPoint x: 1296, endPoint y: 481, distance: 201.8
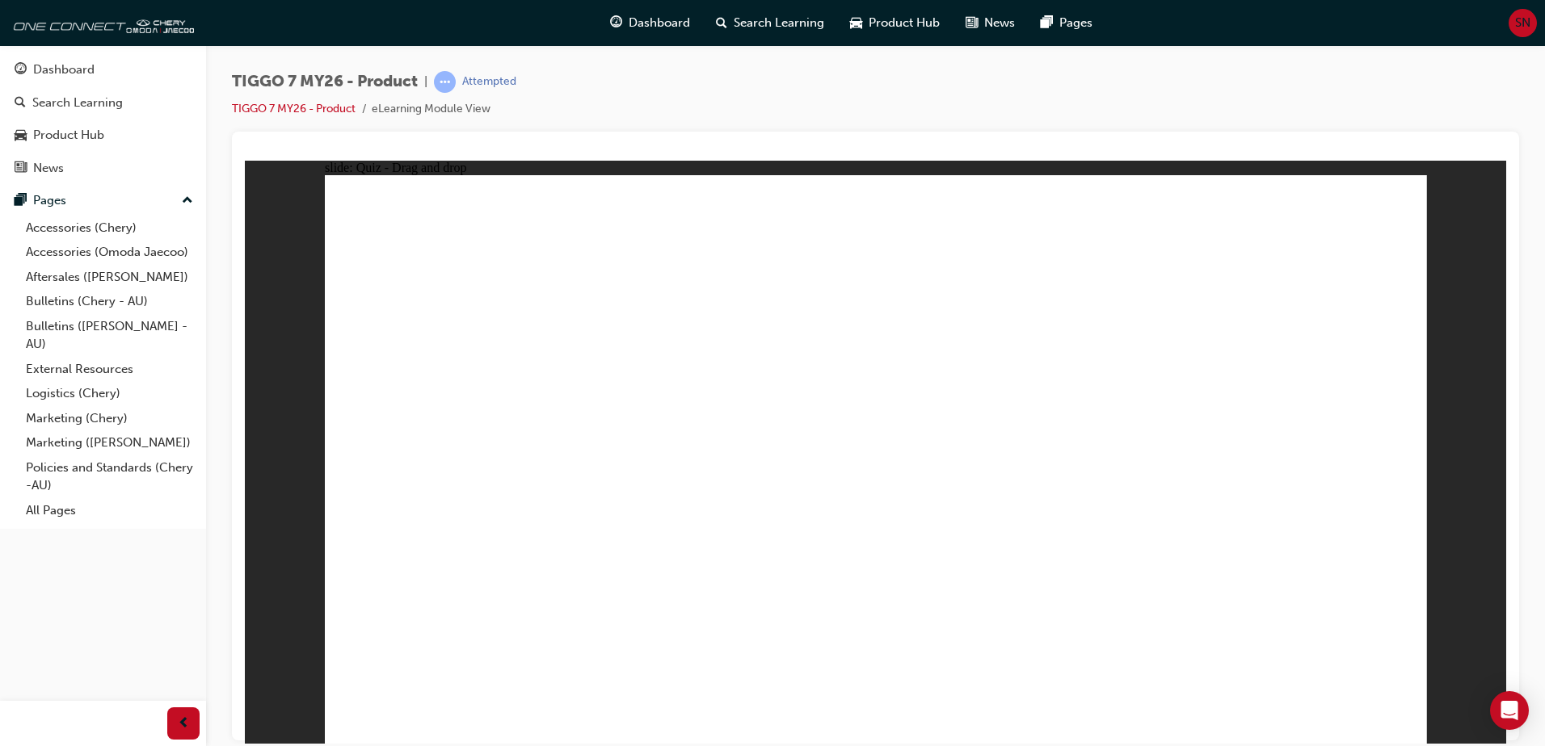
drag, startPoint x: 1276, startPoint y: 219, endPoint x: 892, endPoint y: 464, distance: 455.1
drag, startPoint x: 1031, startPoint y: 439, endPoint x: 1083, endPoint y: 506, distance: 85.2
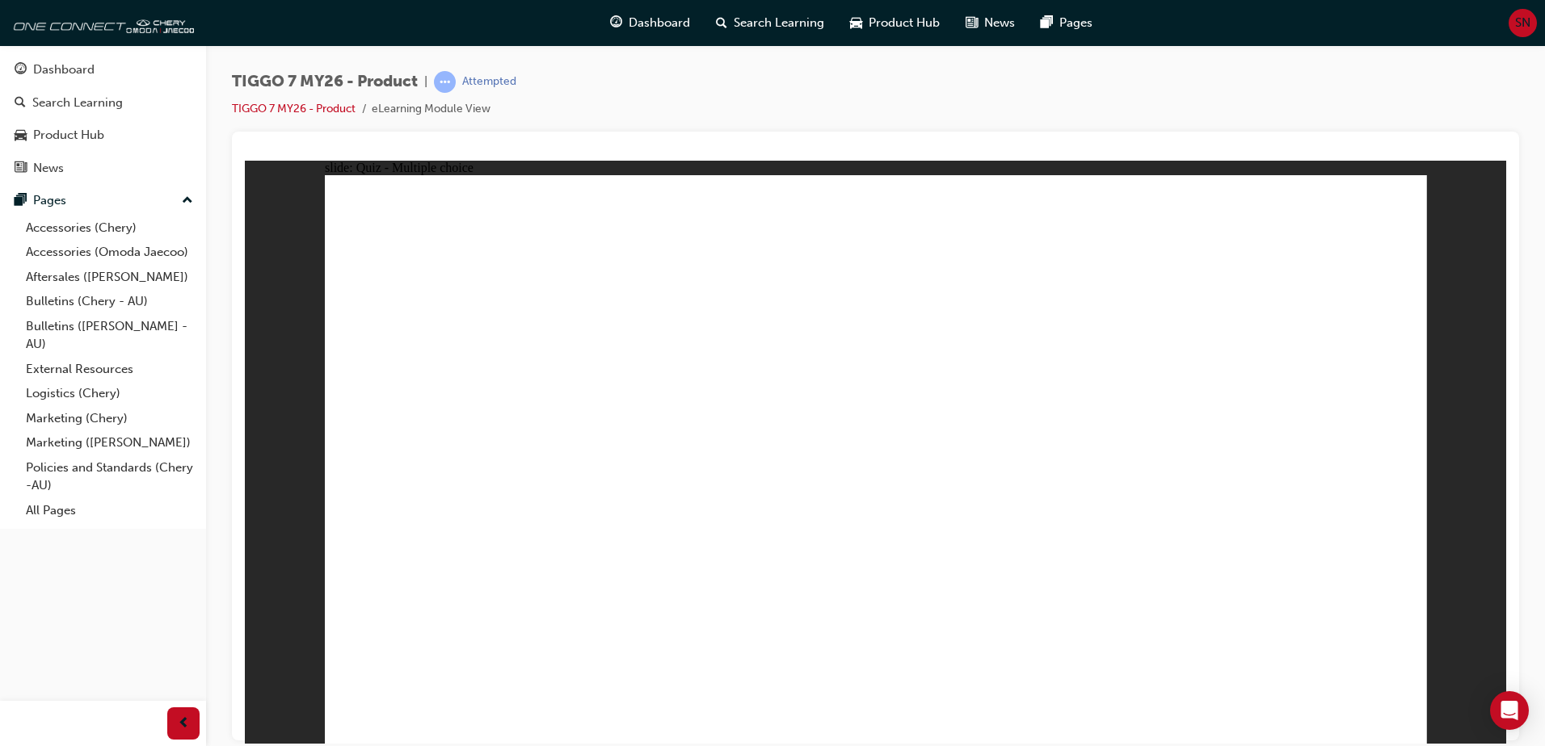
radio input "true"
